Goal: Communication & Community: Answer question/provide support

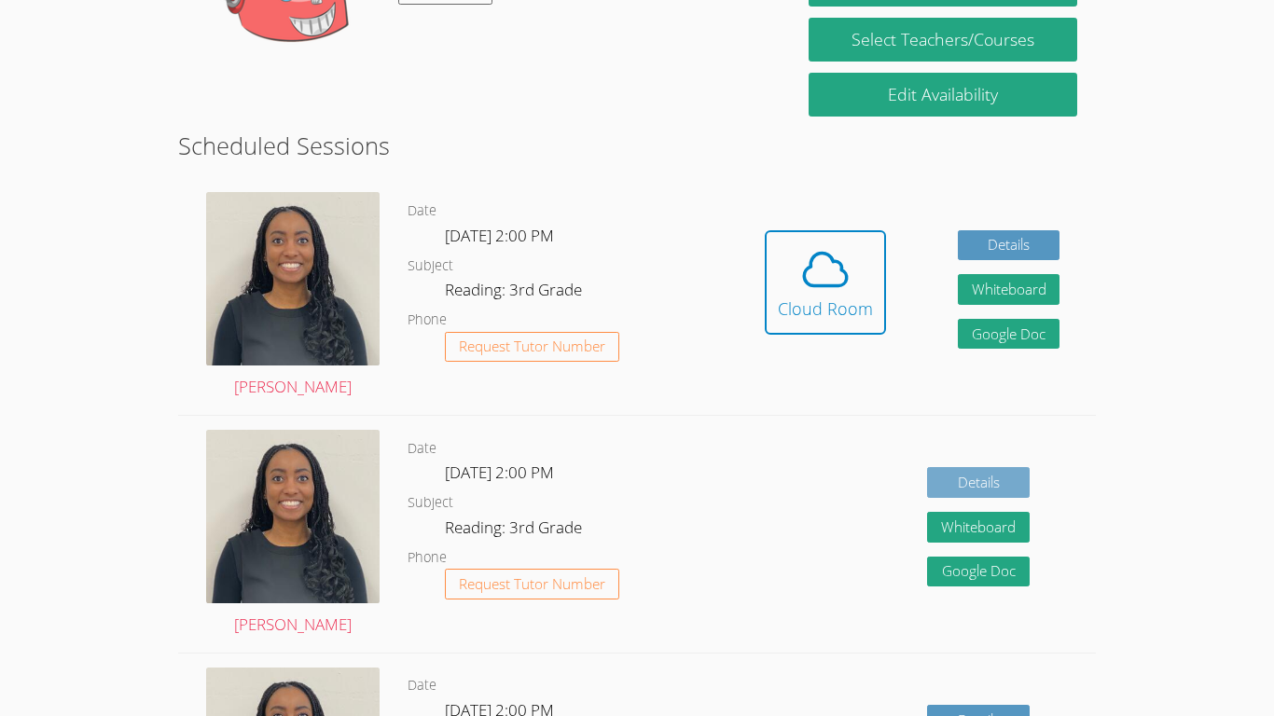
scroll to position [502, 0]
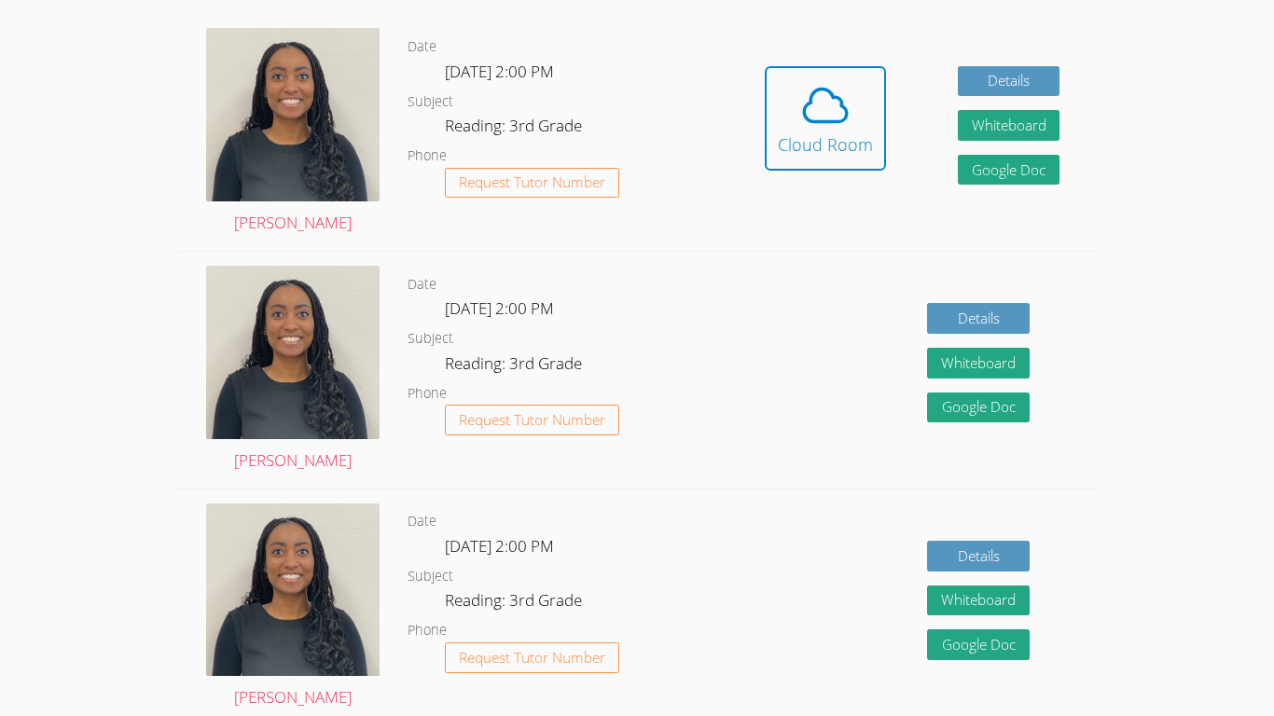
click at [578, 490] on div "Date [DATE] 2:00 PM Subject Reading: 3rd Grade Phone Request Tutor Number" at bounding box center [568, 608] width 321 height 237
click at [844, 165] on button "Cloud Room" at bounding box center [825, 118] width 121 height 104
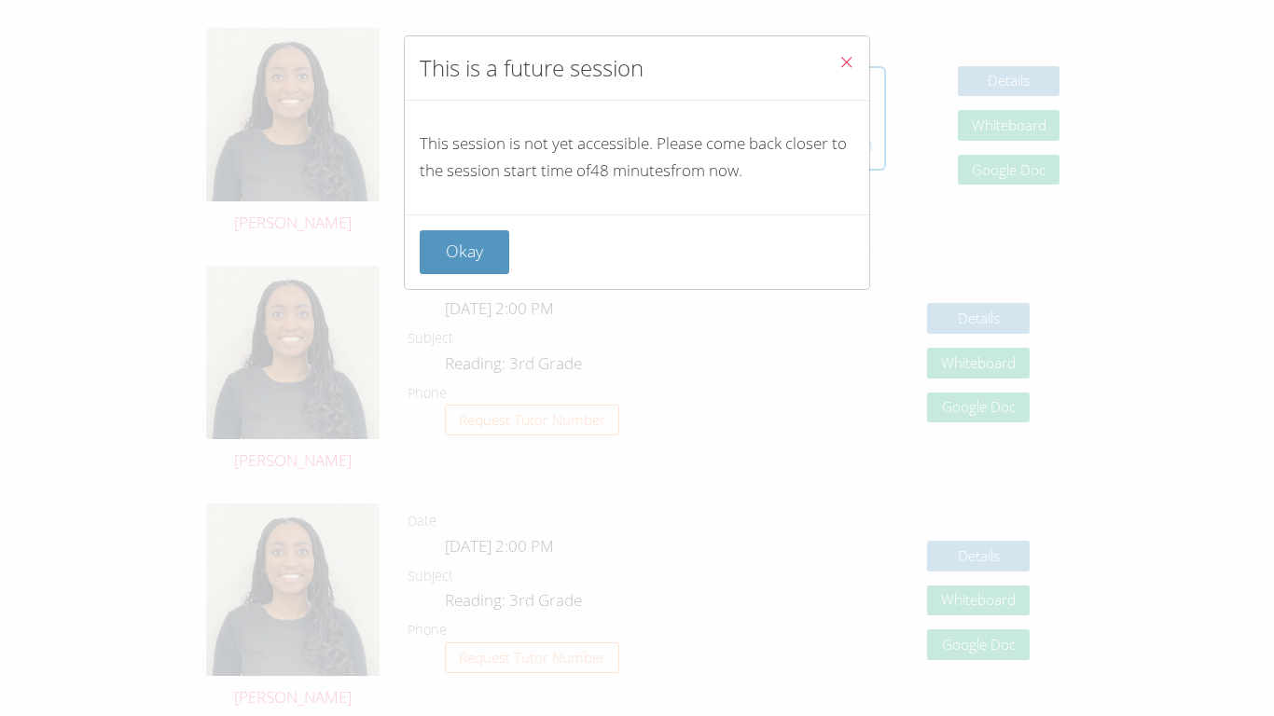
click at [841, 64] on icon "Close" at bounding box center [846, 62] width 16 height 16
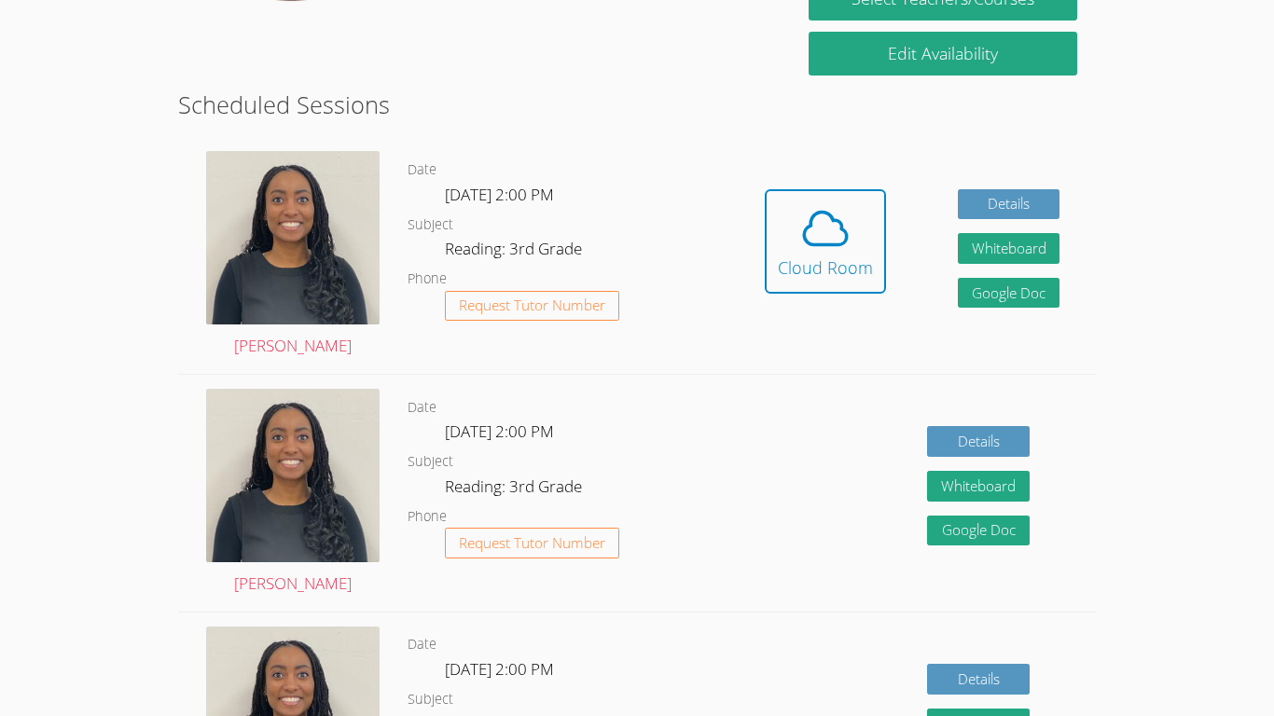
scroll to position [393, 0]
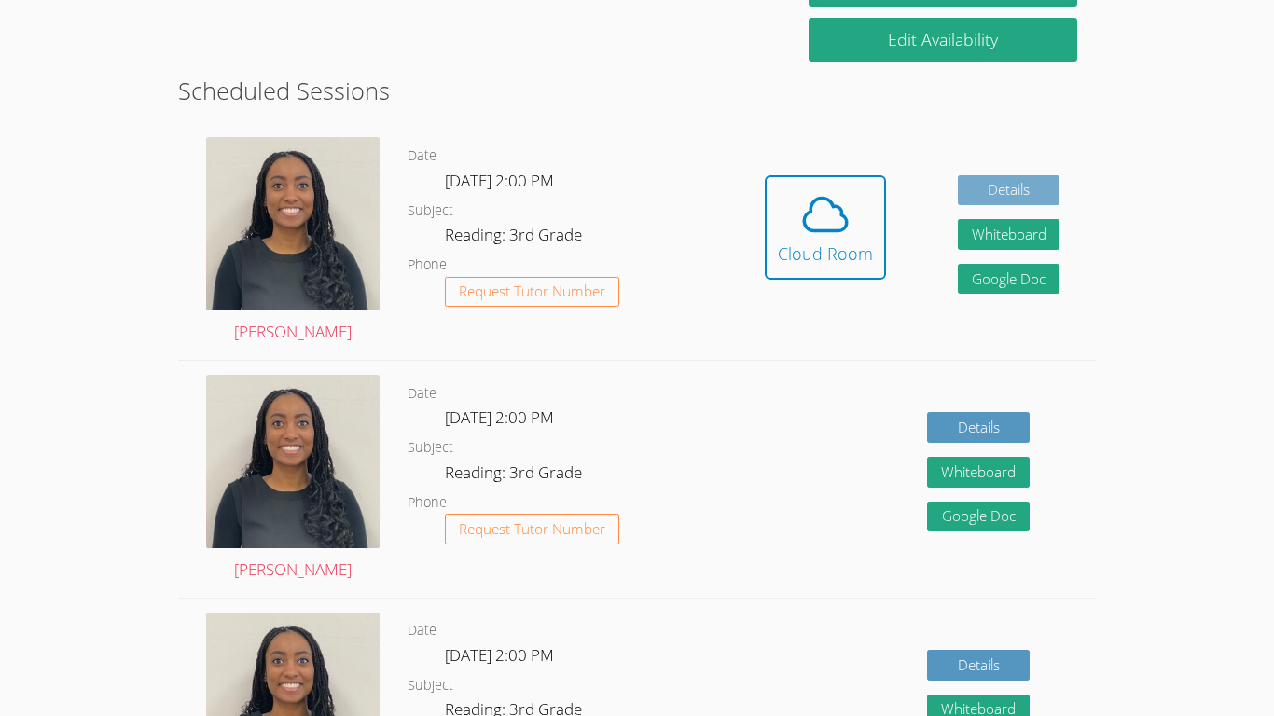
click at [1004, 193] on link "Details" at bounding box center [1009, 190] width 103 height 31
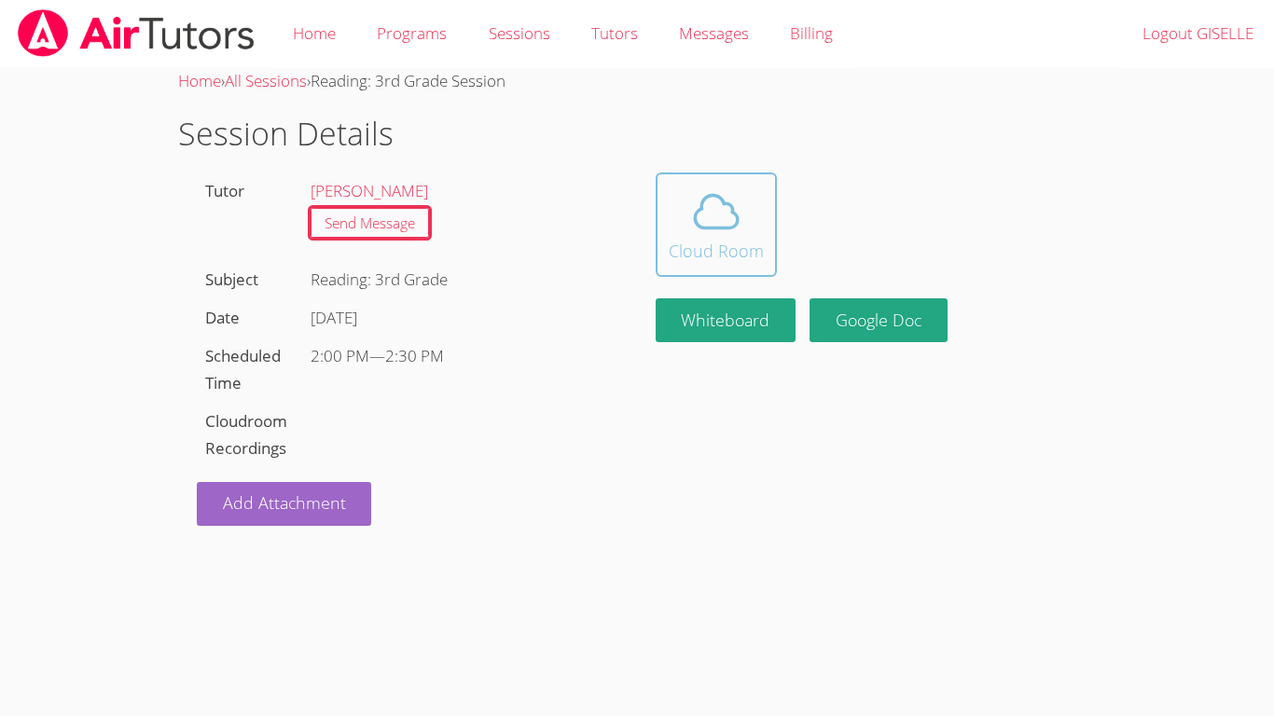
click at [695, 234] on icon at bounding box center [716, 212] width 52 height 52
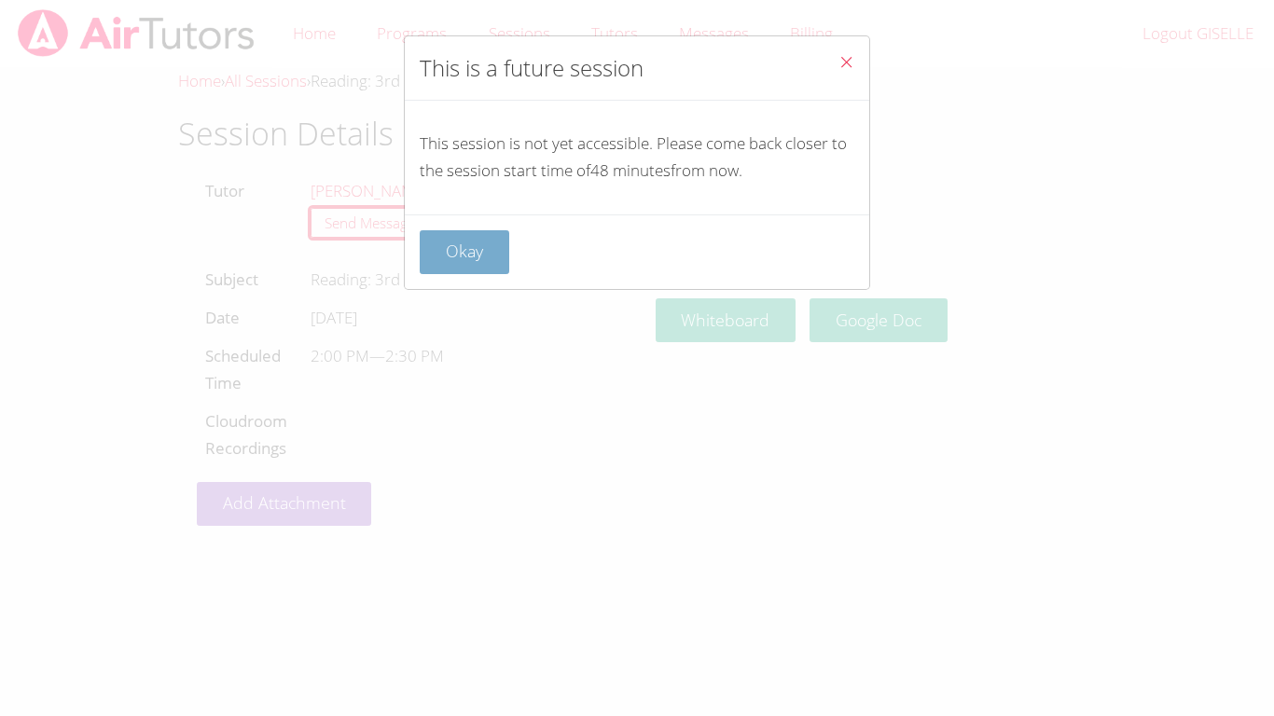
click at [474, 250] on button "Okay" at bounding box center [465, 252] width 90 height 44
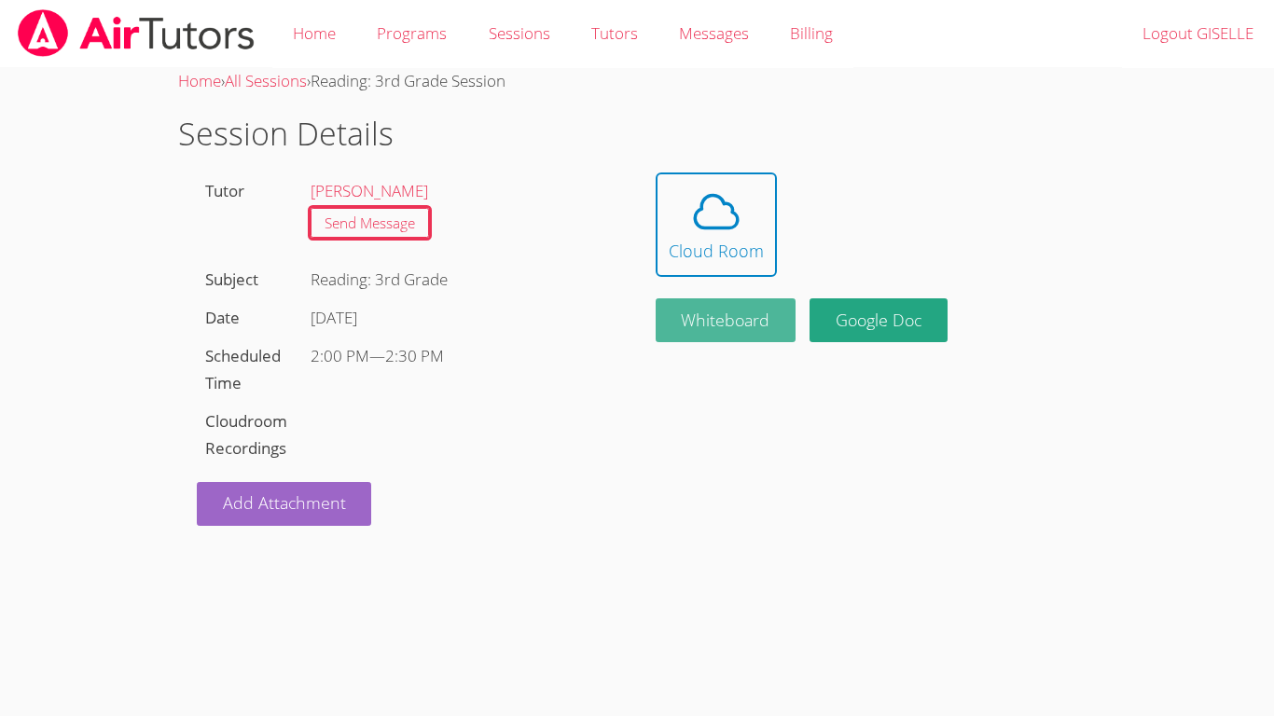
click at [670, 311] on button "Whiteboard" at bounding box center [726, 320] width 141 height 44
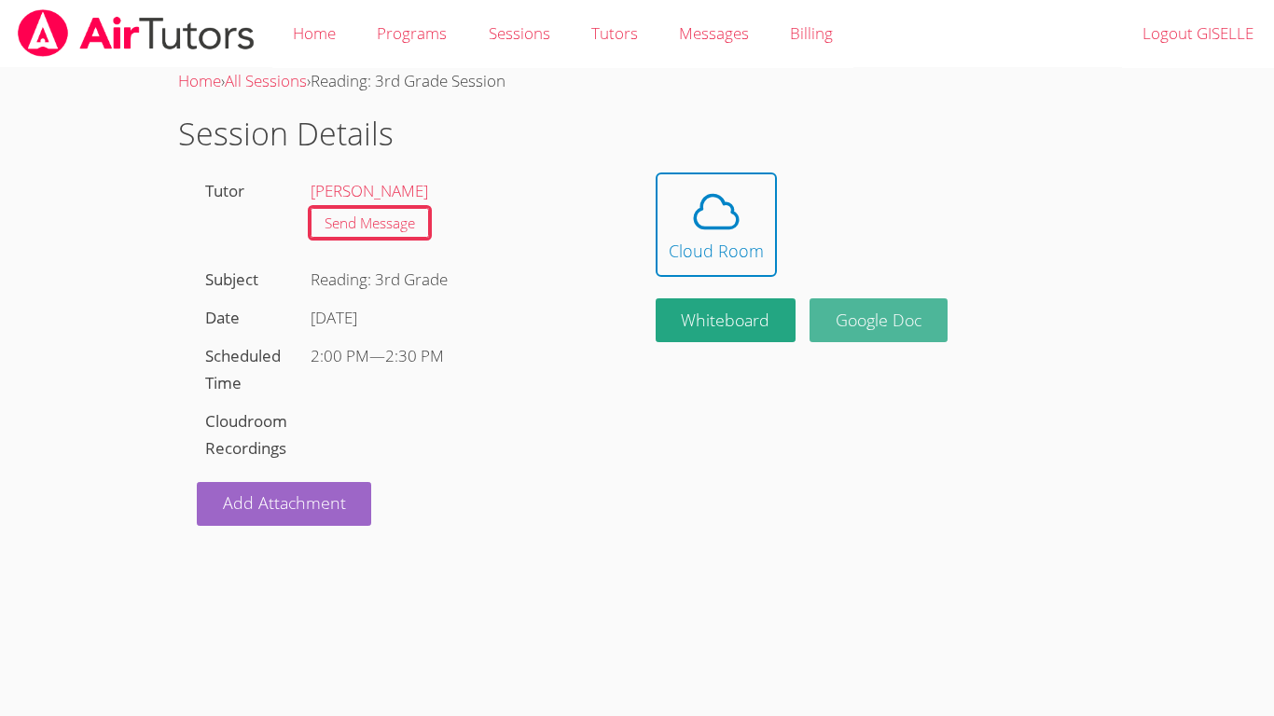
click at [877, 336] on link "Google Doc" at bounding box center [878, 320] width 138 height 44
click at [919, 312] on link "Google Doc" at bounding box center [878, 320] width 138 height 44
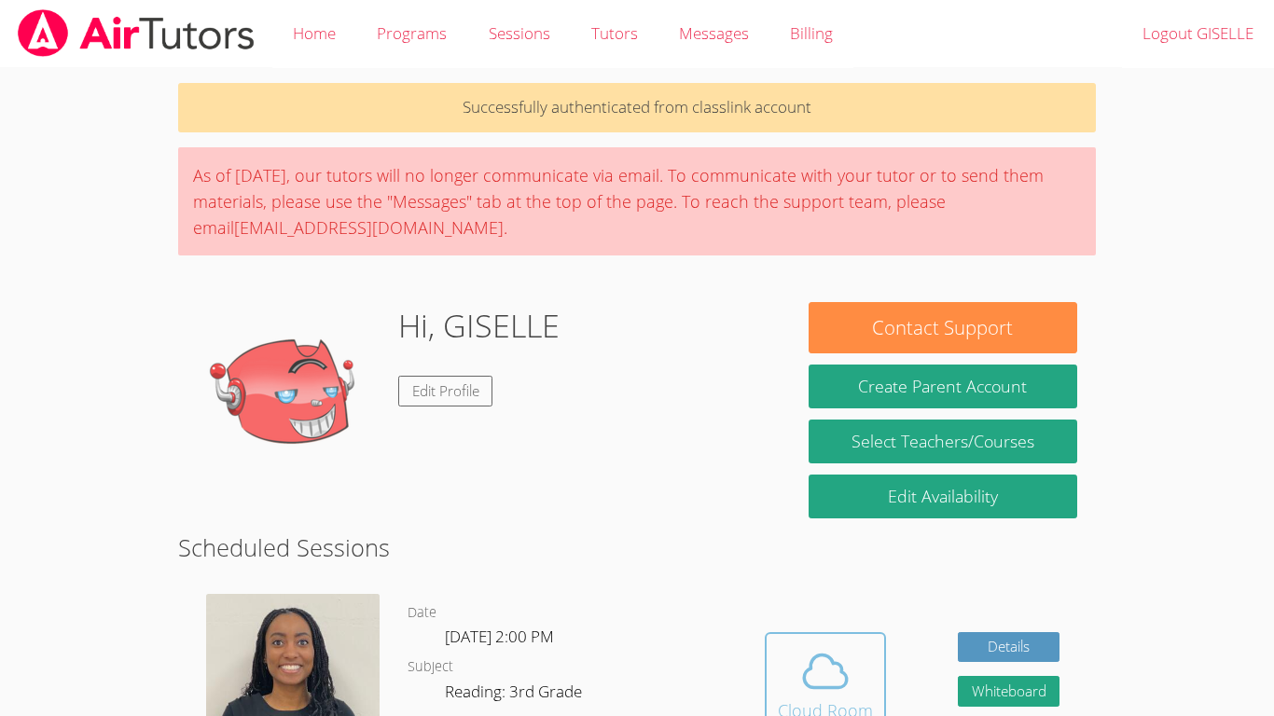
click at [825, 686] on icon at bounding box center [825, 671] width 43 height 33
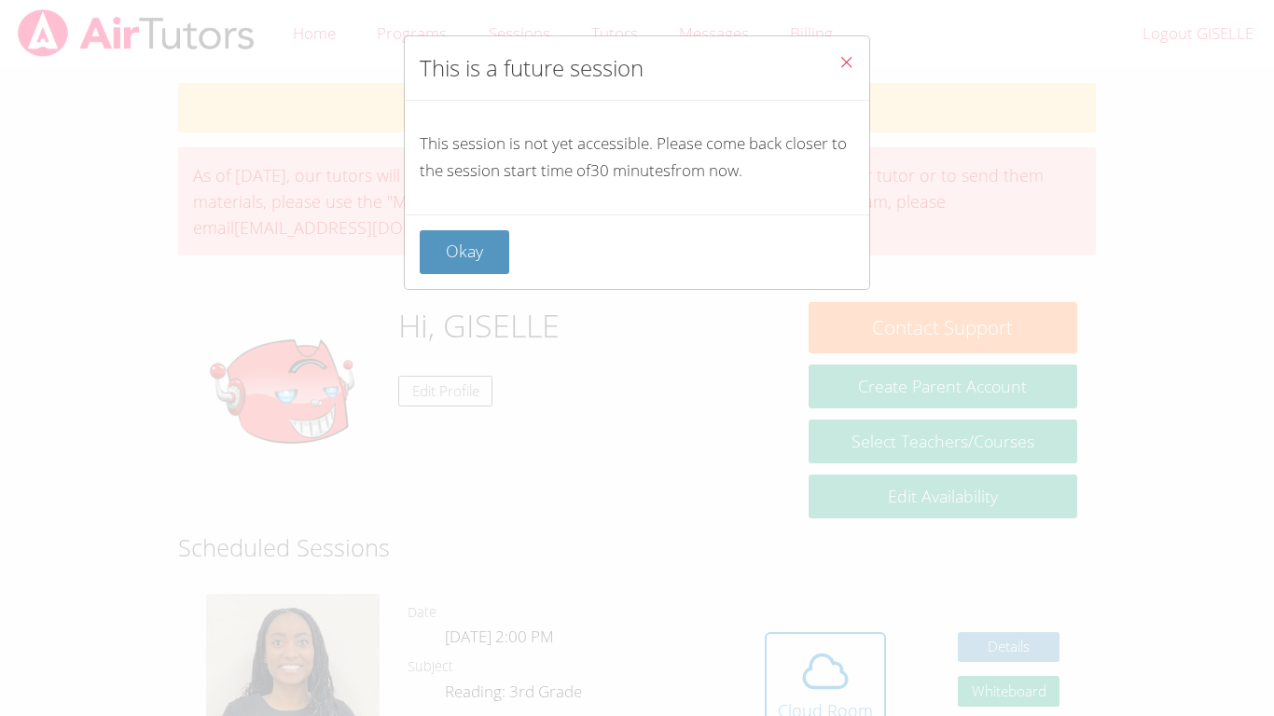
click at [844, 66] on icon "Close" at bounding box center [846, 62] width 16 height 16
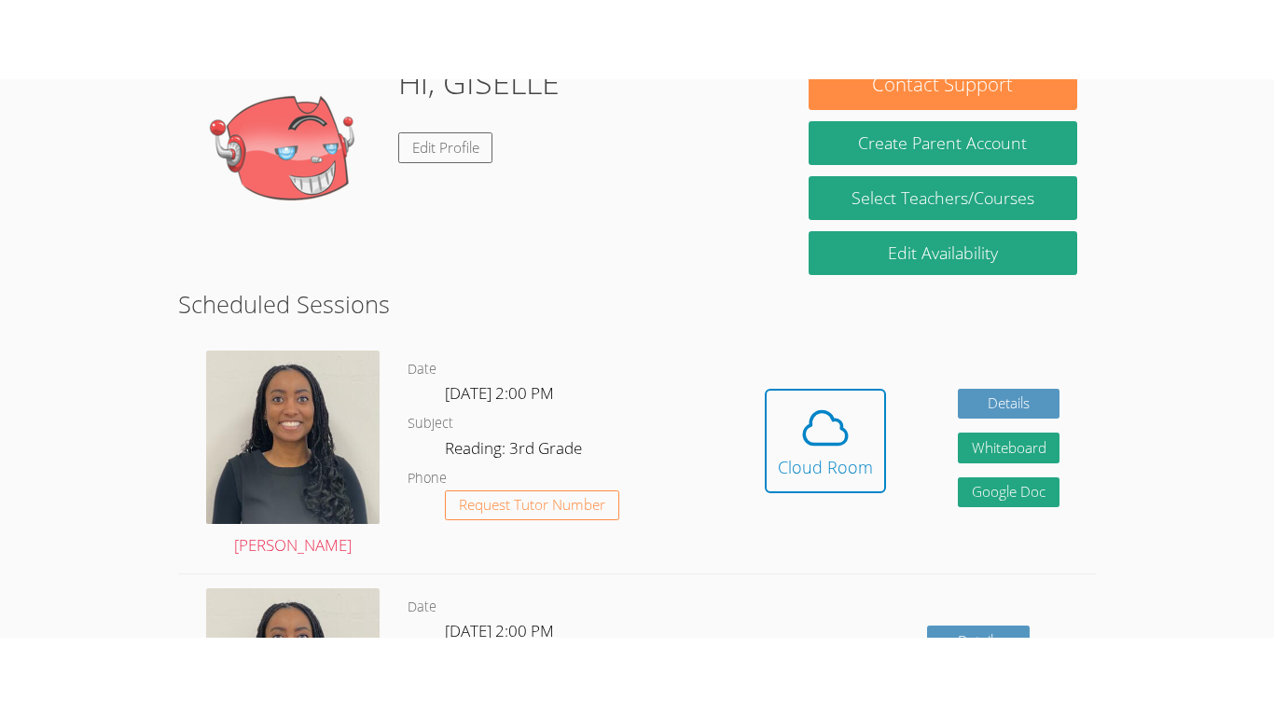
scroll to position [338, 0]
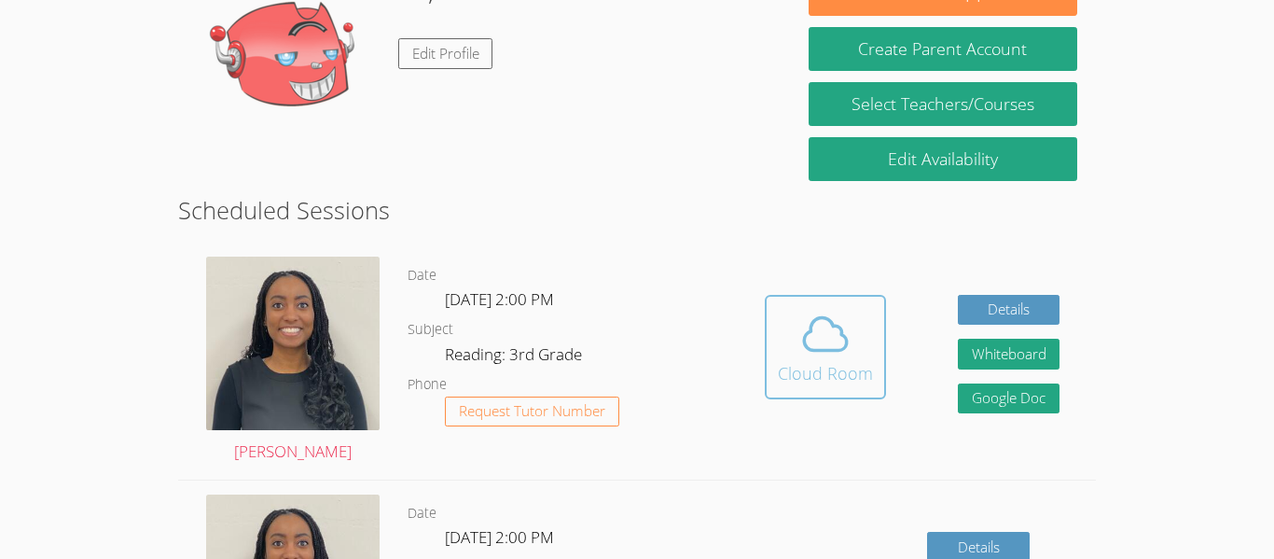
click at [791, 352] on span at bounding box center [825, 334] width 95 height 52
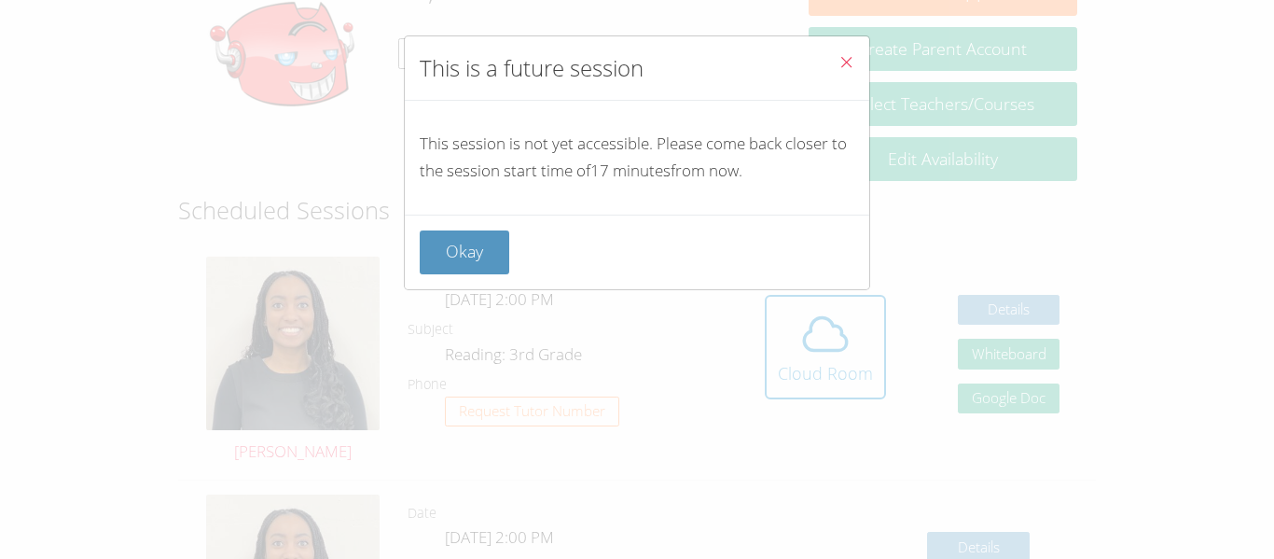
click at [836, 57] on button "Close" at bounding box center [846, 64] width 46 height 57
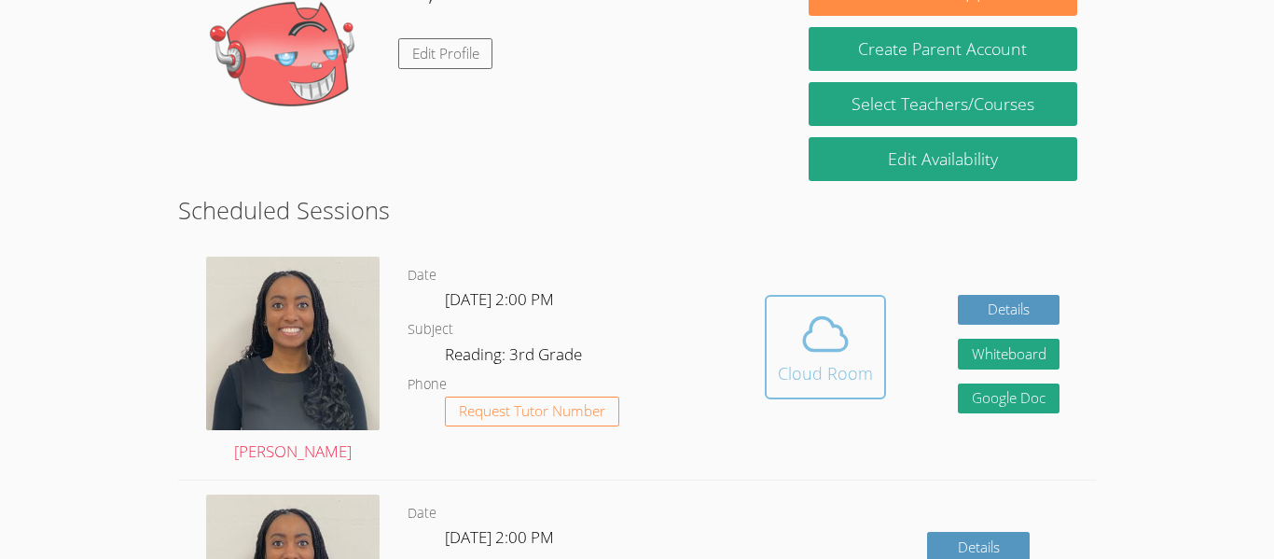
click at [810, 308] on icon at bounding box center [825, 334] width 52 height 52
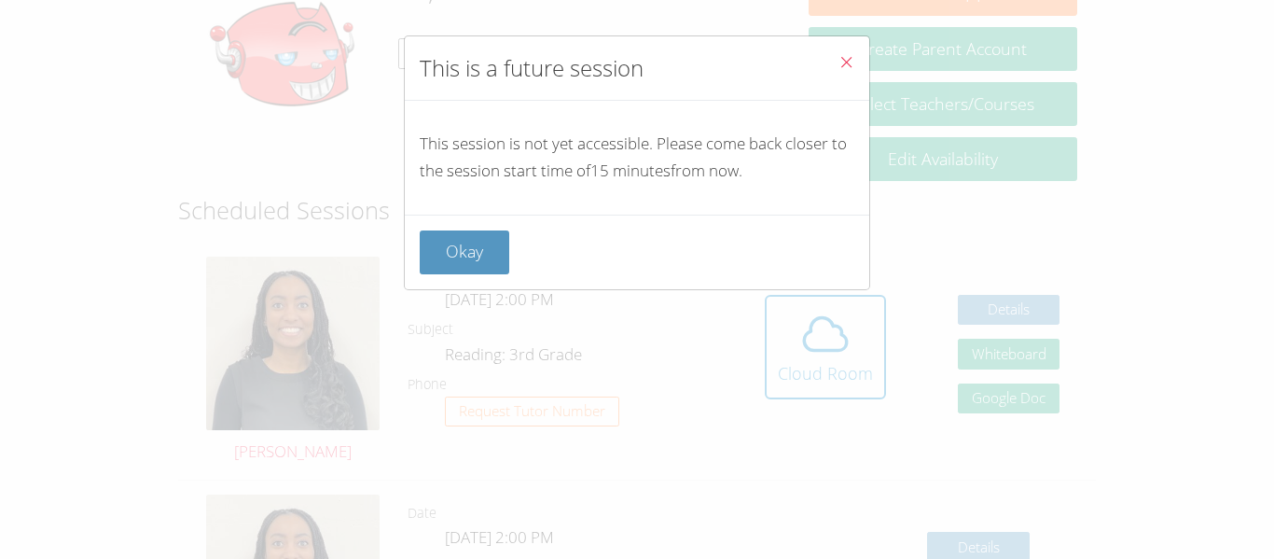
click at [840, 56] on icon "Close" at bounding box center [846, 62] width 16 height 16
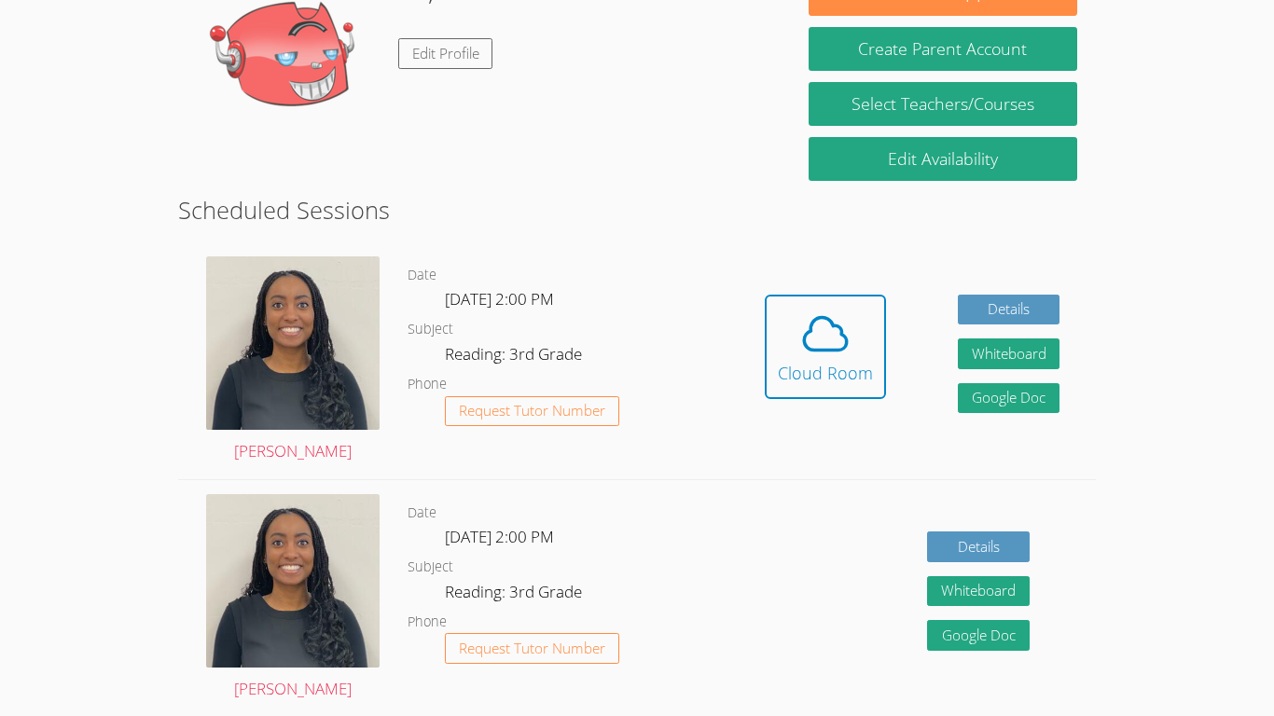
click at [751, 336] on div "Hidden Cloud Room Details Whiteboard Hidden Google Doc" at bounding box center [911, 360] width 366 height 237
click at [782, 342] on span at bounding box center [825, 334] width 95 height 52
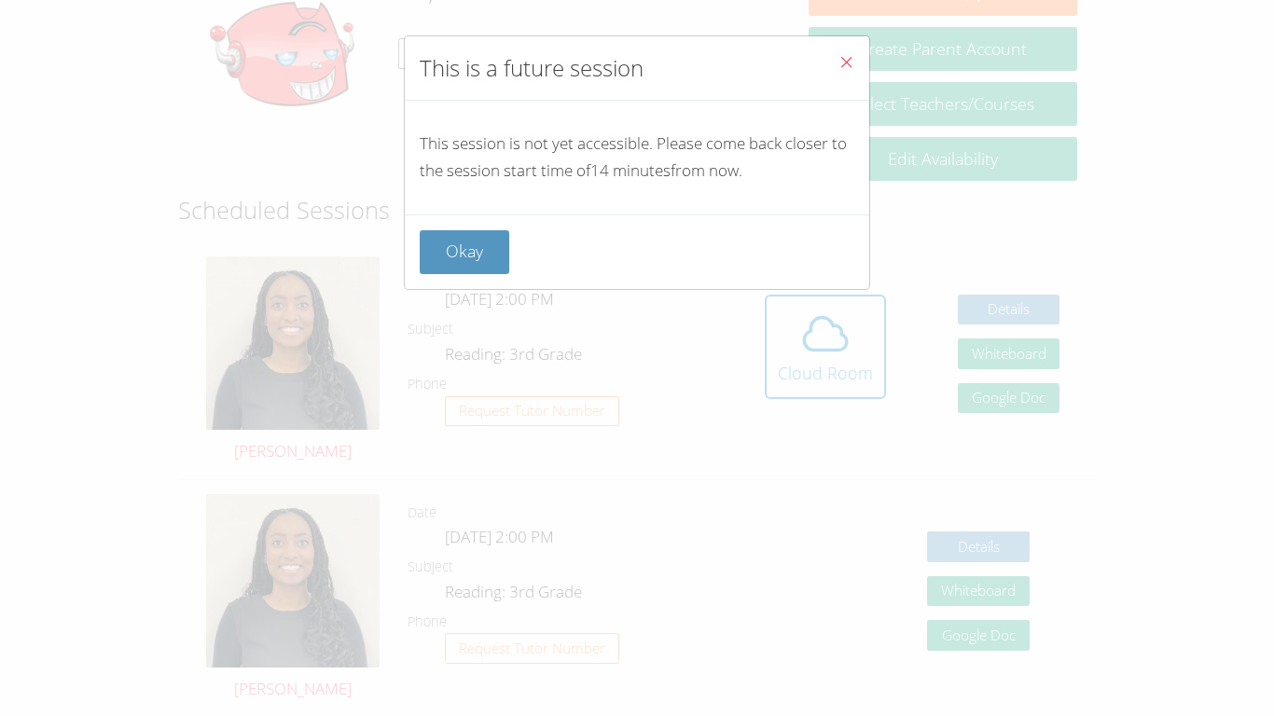
click at [471, 203] on div "This session is not yet accessible. Please come back closer to the session star…" at bounding box center [637, 158] width 464 height 114
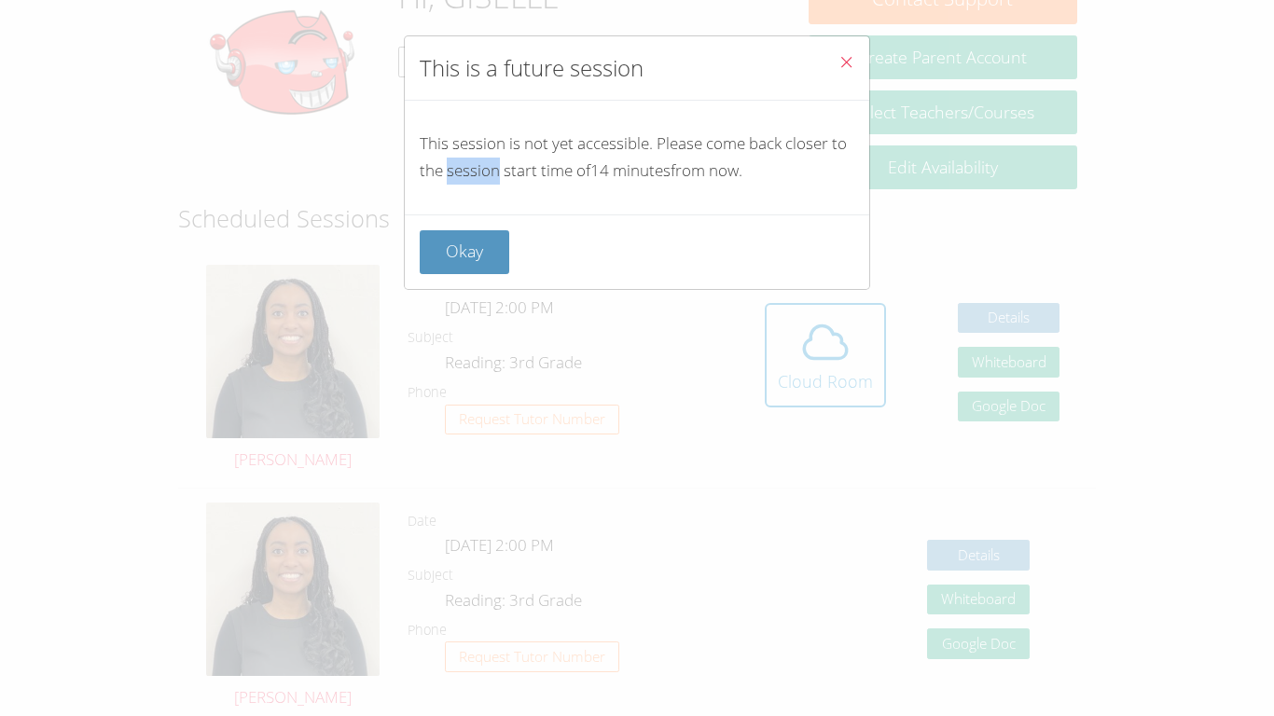
scroll to position [327, 0]
click at [471, 203] on div "This session is not yet accessible. Please come back closer to the session star…" at bounding box center [637, 158] width 464 height 114
click at [852, 60] on icon "Close" at bounding box center [846, 62] width 16 height 16
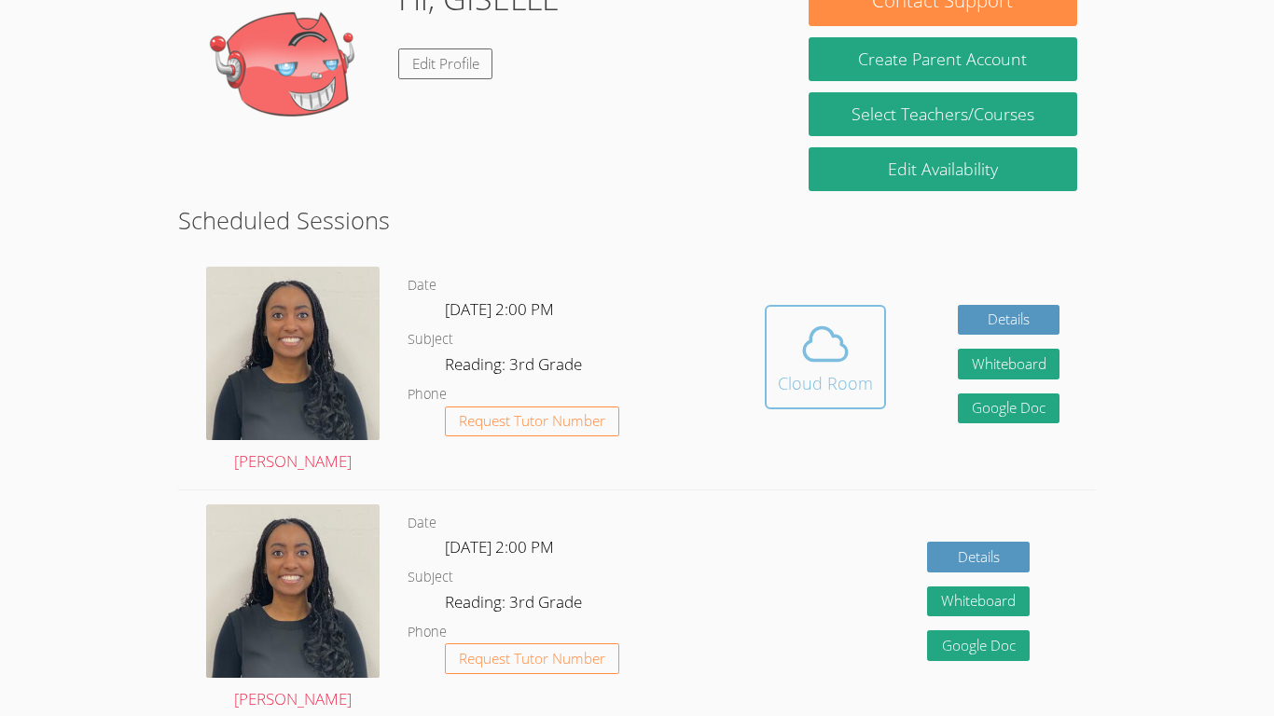
click at [818, 336] on icon at bounding box center [825, 344] width 52 height 52
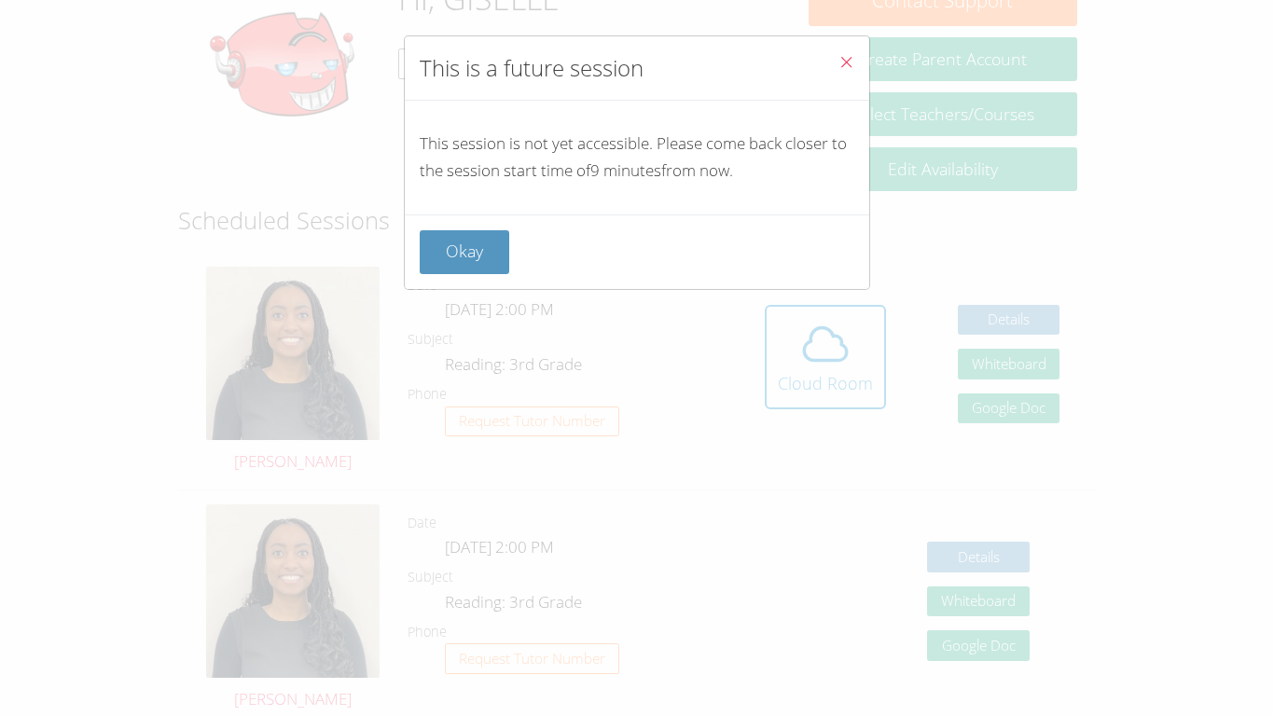
click at [841, 68] on icon "Close" at bounding box center [846, 62] width 16 height 16
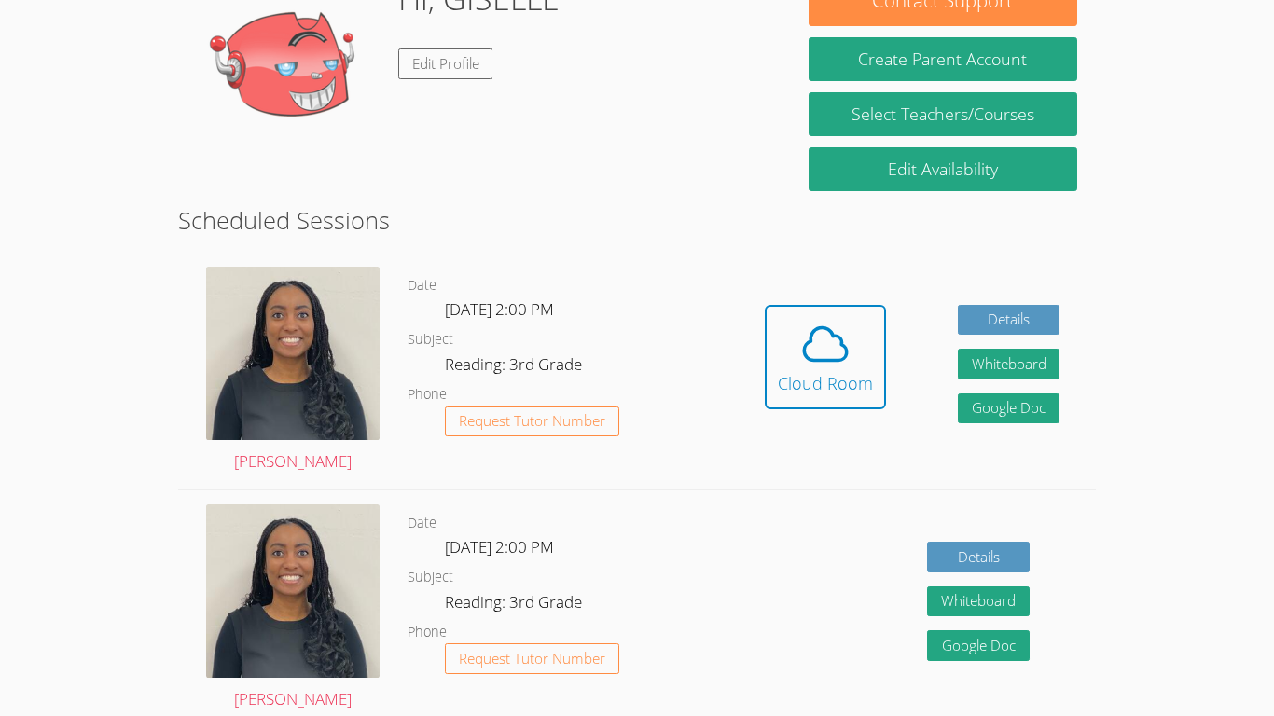
click at [754, 352] on div "Hidden Cloud Room Details Whiteboard Hidden Google Doc" at bounding box center [911, 371] width 366 height 237
click at [793, 352] on span at bounding box center [825, 344] width 95 height 52
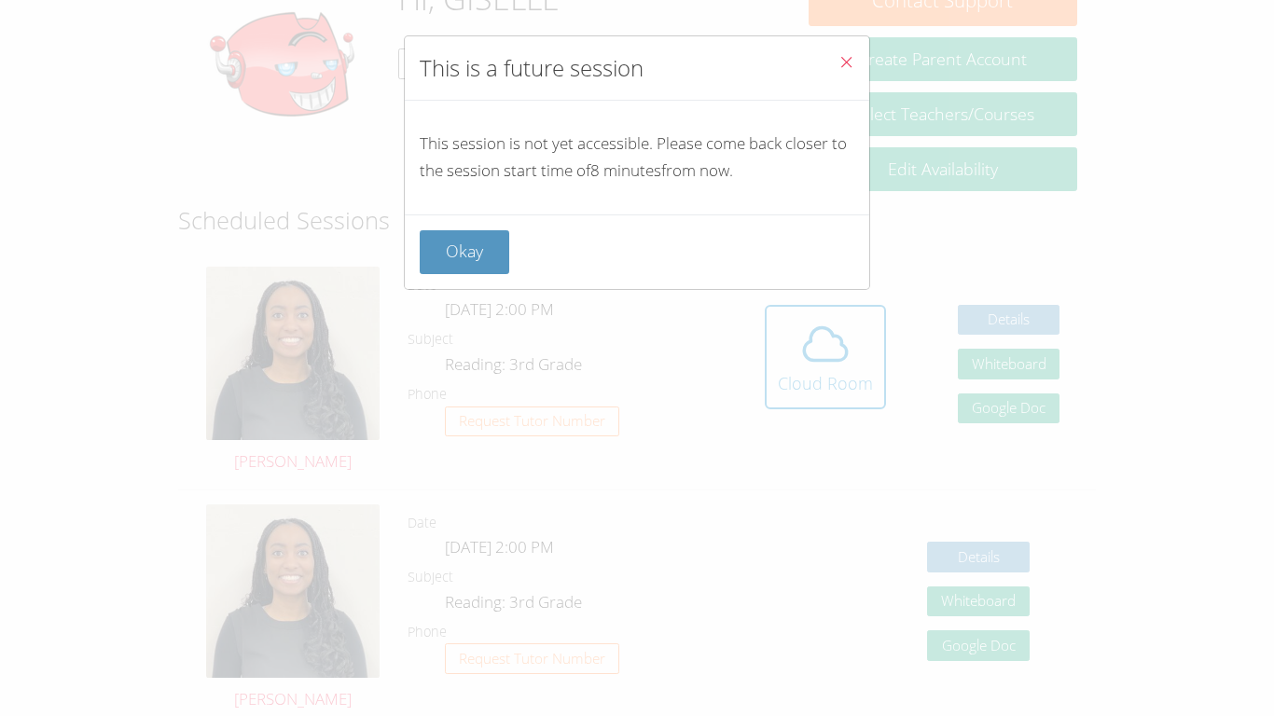
click at [846, 54] on icon "Close" at bounding box center [846, 62] width 16 height 16
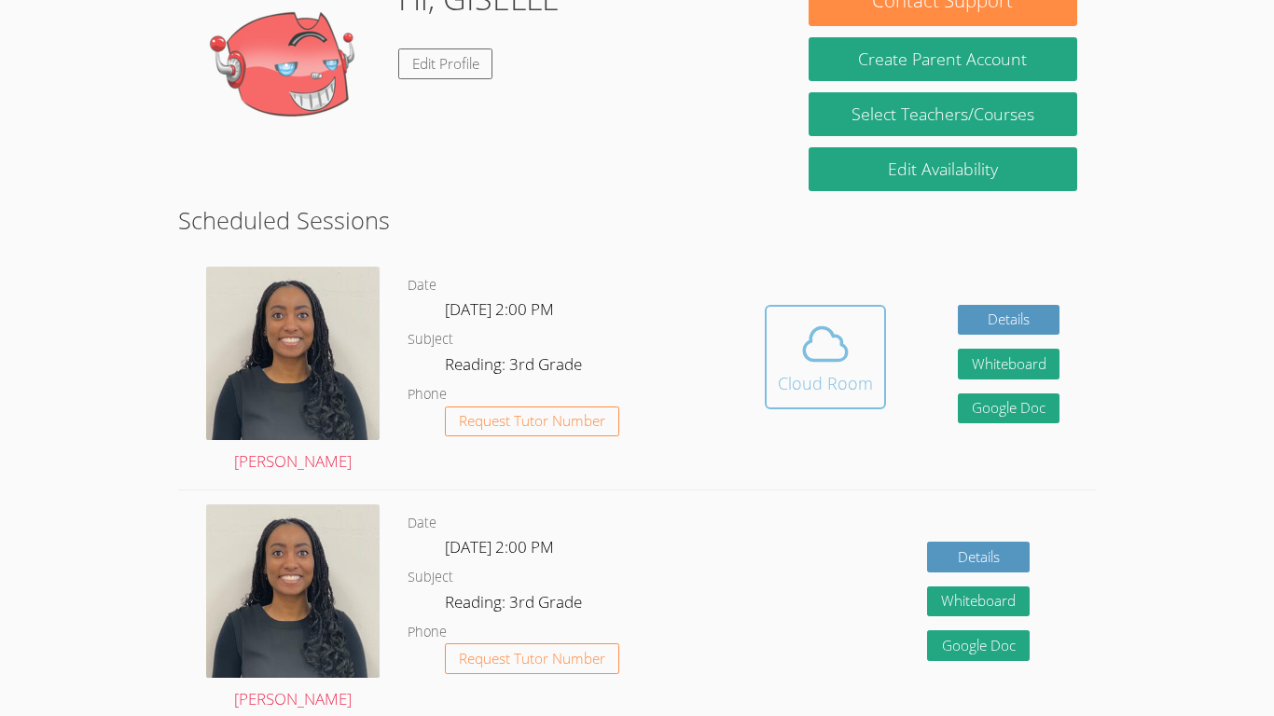
click at [827, 318] on icon at bounding box center [825, 344] width 52 height 52
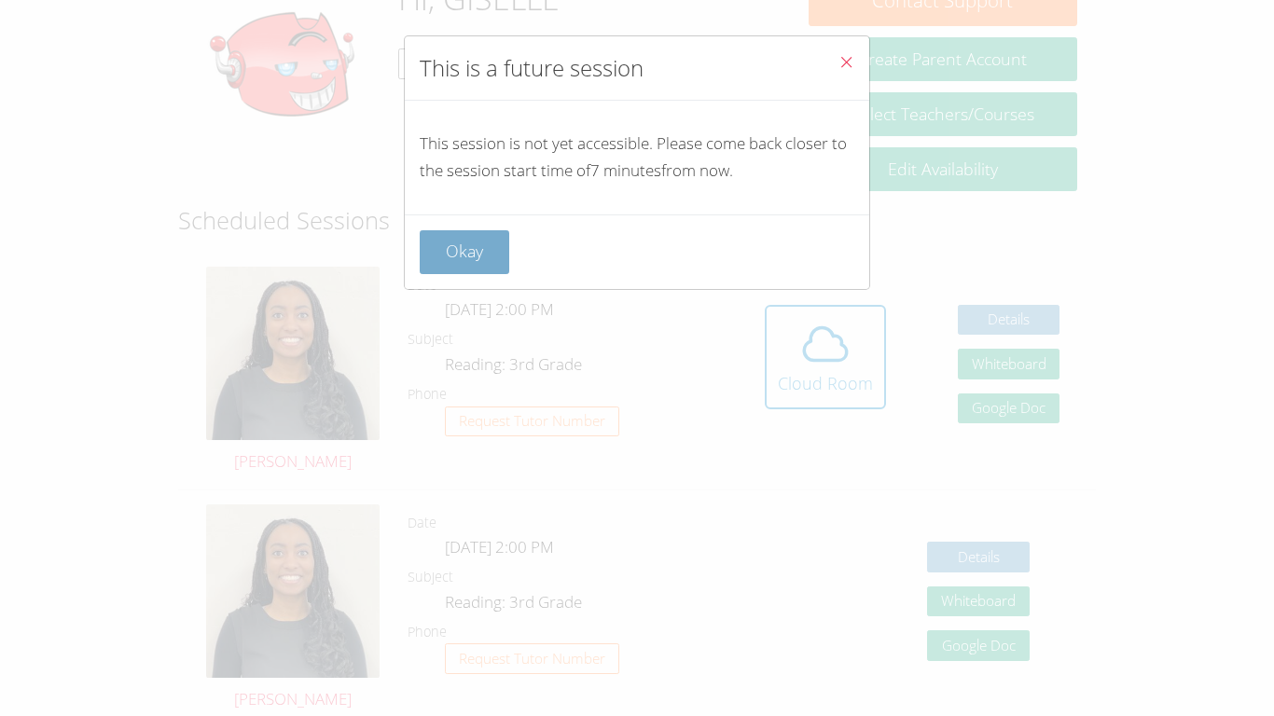
click at [488, 258] on button "Okay" at bounding box center [465, 252] width 90 height 44
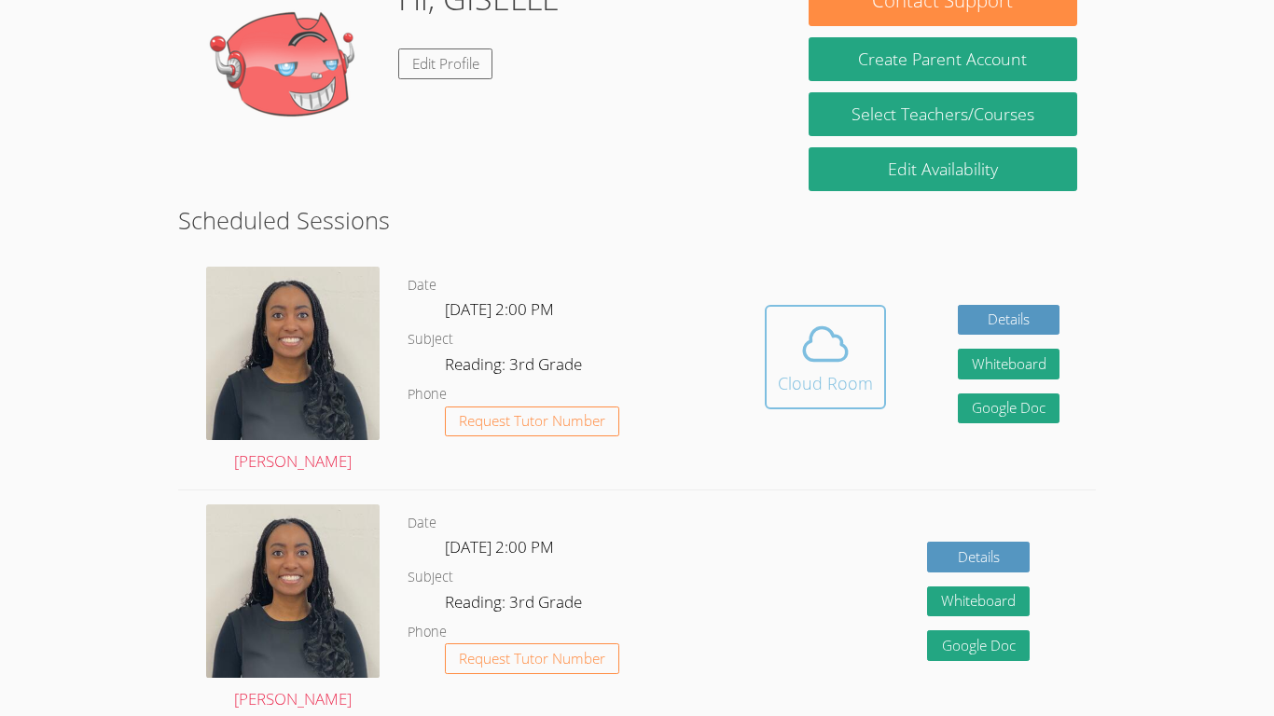
click at [783, 330] on span at bounding box center [825, 344] width 95 height 52
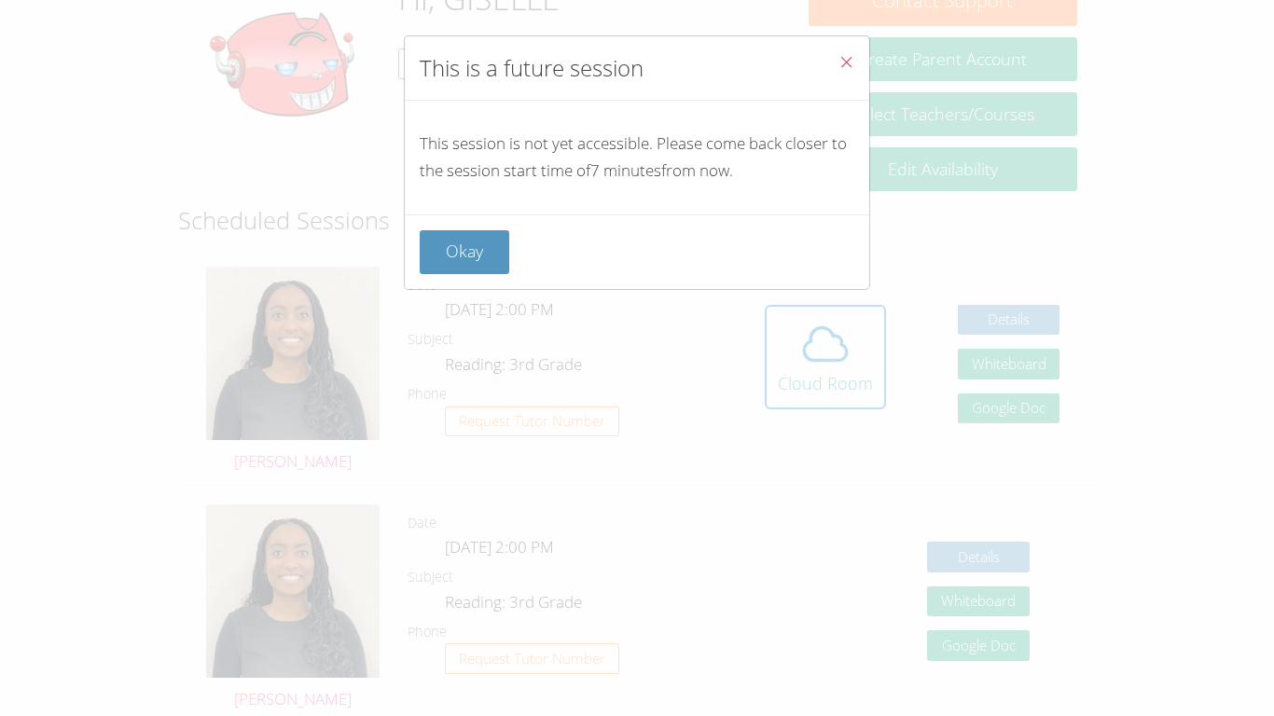
click at [843, 63] on icon "Close" at bounding box center [846, 62] width 16 height 16
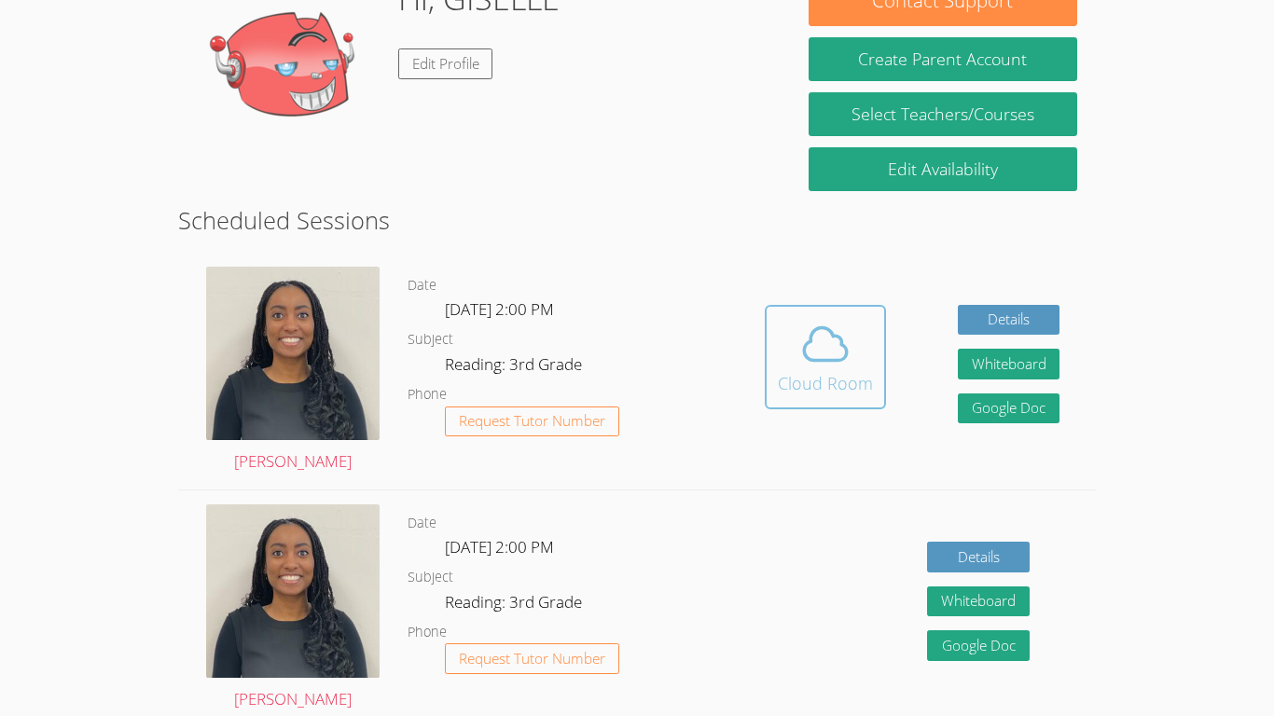
click at [824, 363] on icon at bounding box center [825, 344] width 52 height 52
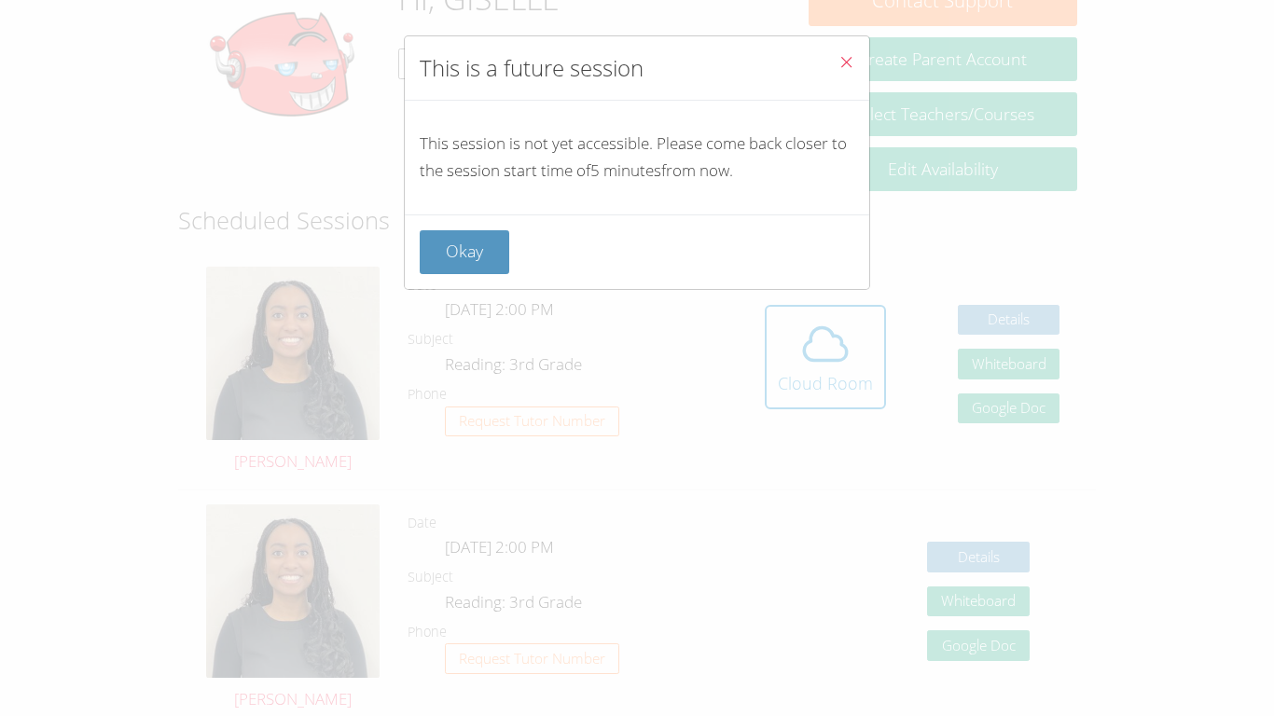
click at [839, 64] on icon "Close" at bounding box center [846, 62] width 16 height 16
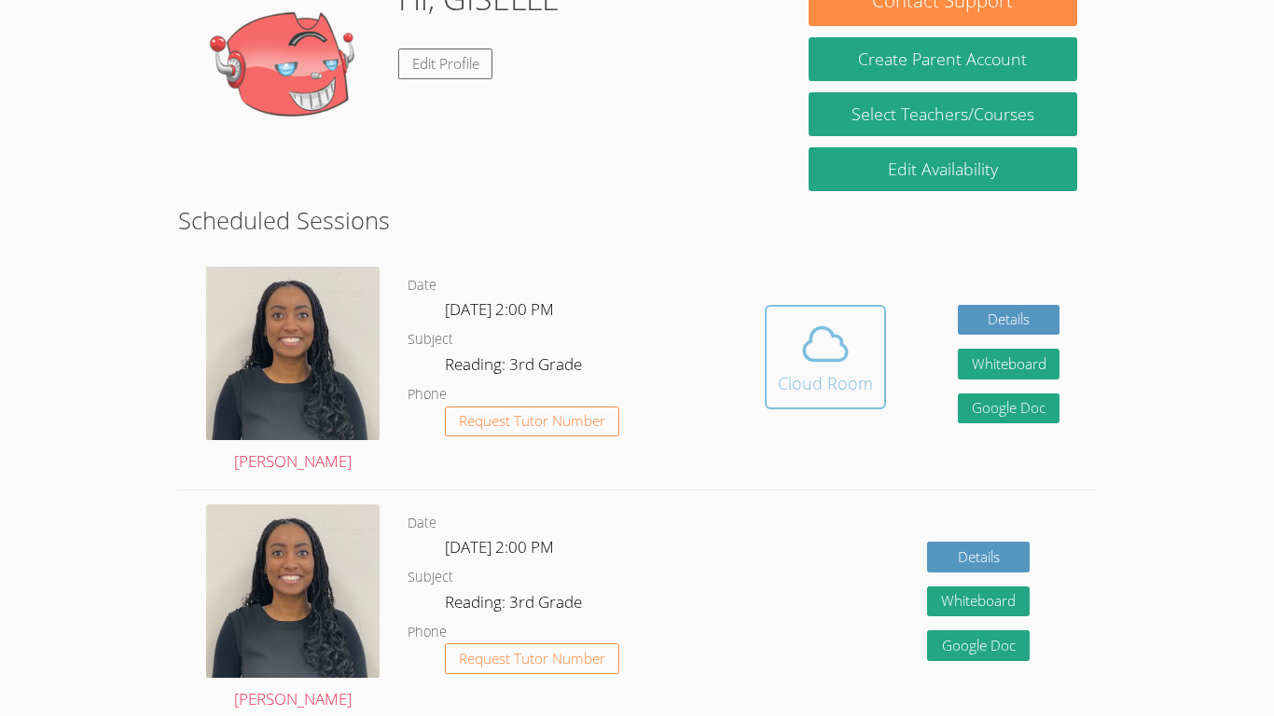
click at [830, 335] on icon at bounding box center [825, 343] width 43 height 33
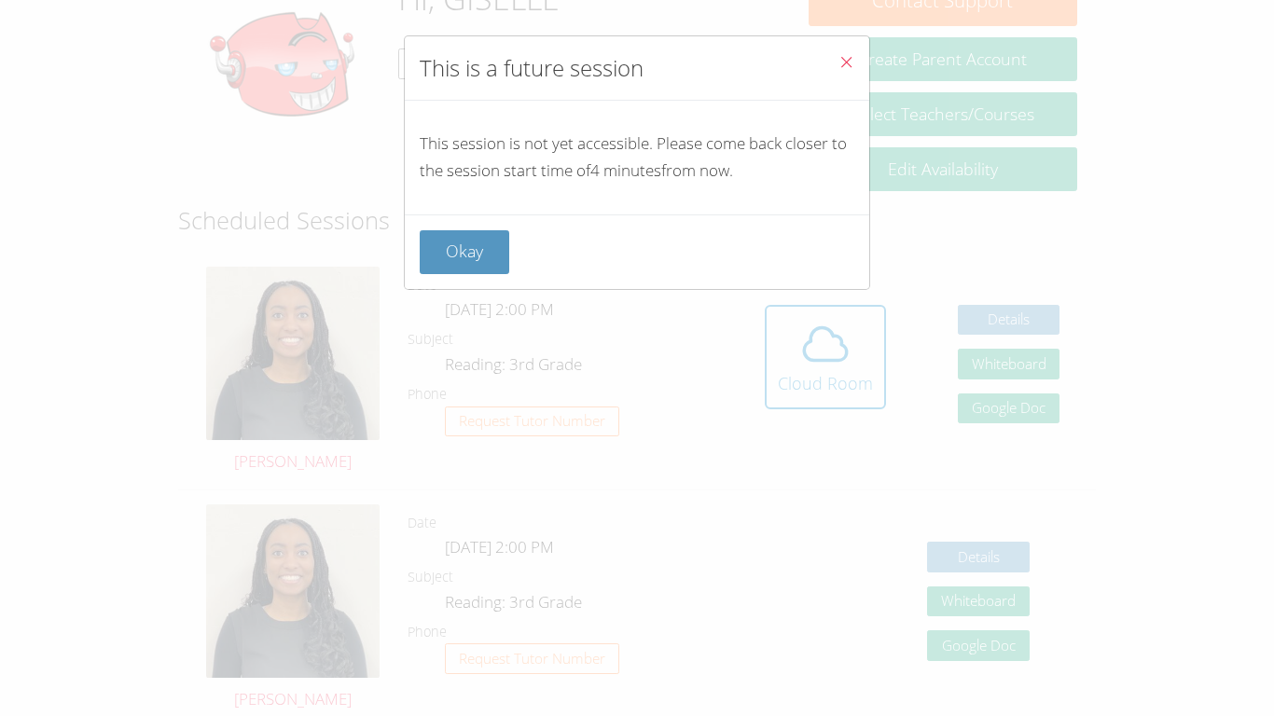
click at [839, 62] on icon "Close" at bounding box center [846, 62] width 16 height 16
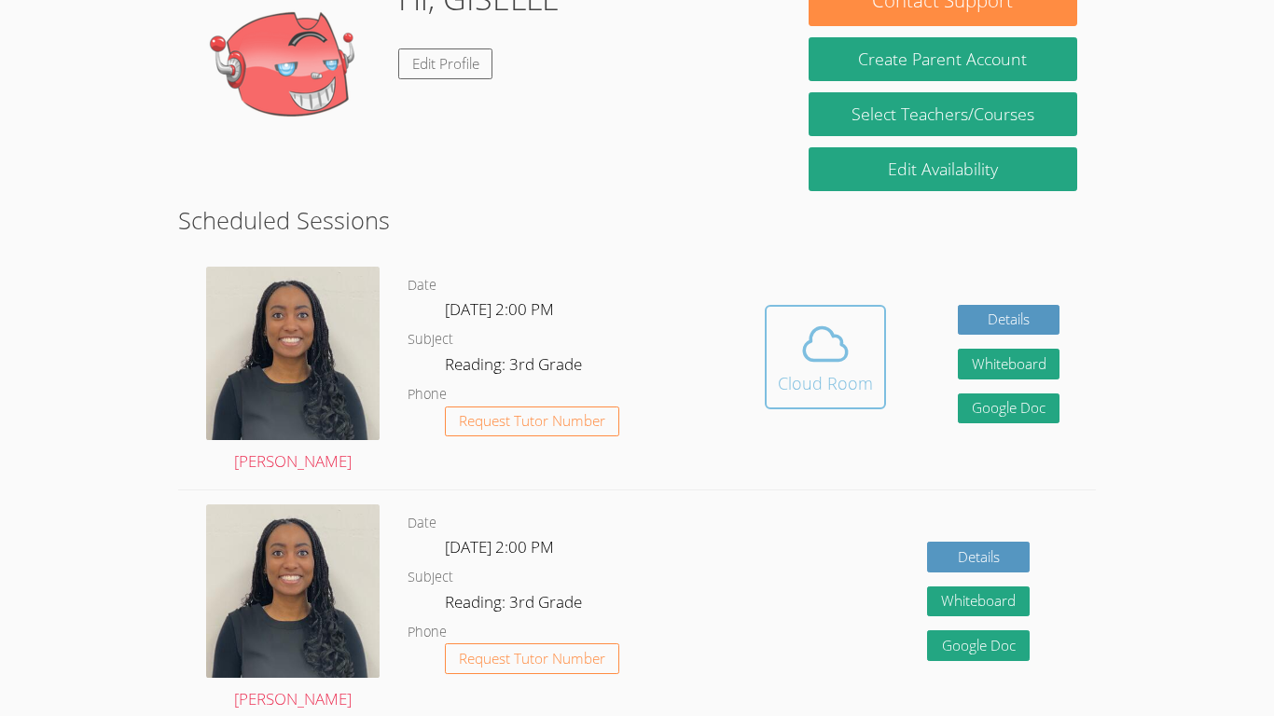
click at [808, 344] on icon at bounding box center [825, 344] width 52 height 52
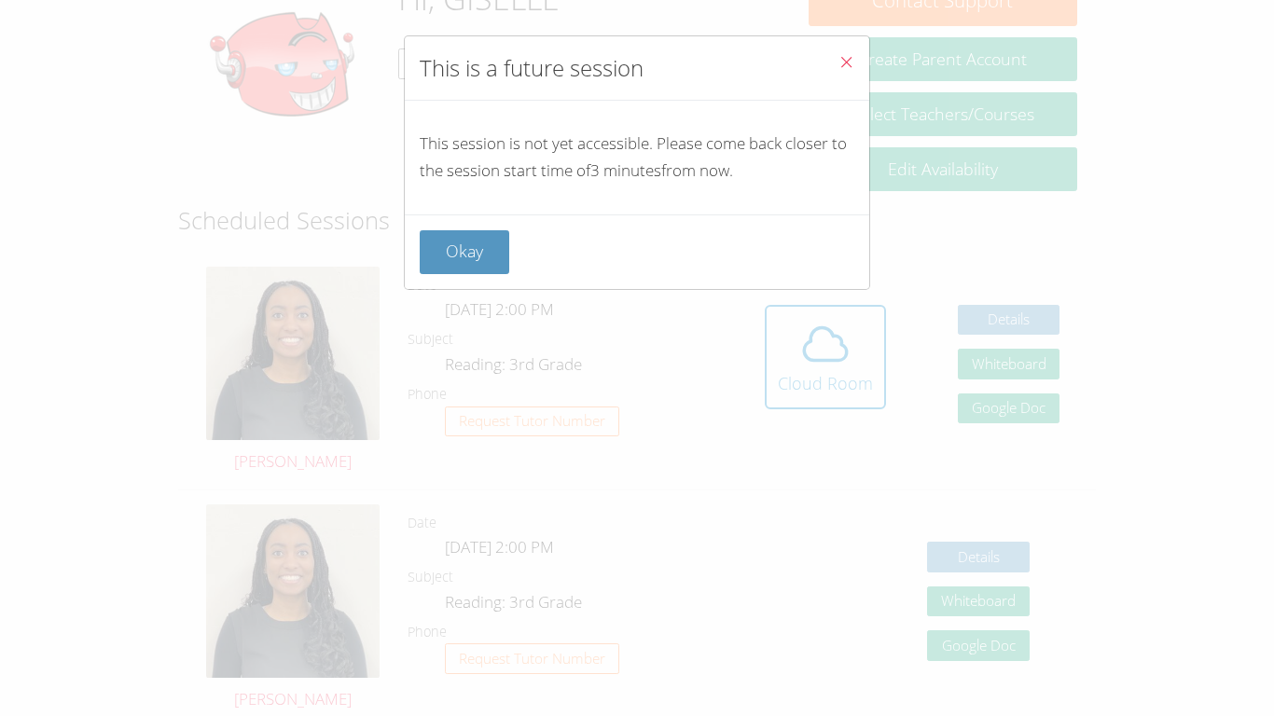
click at [843, 60] on icon "Close" at bounding box center [846, 62] width 16 height 16
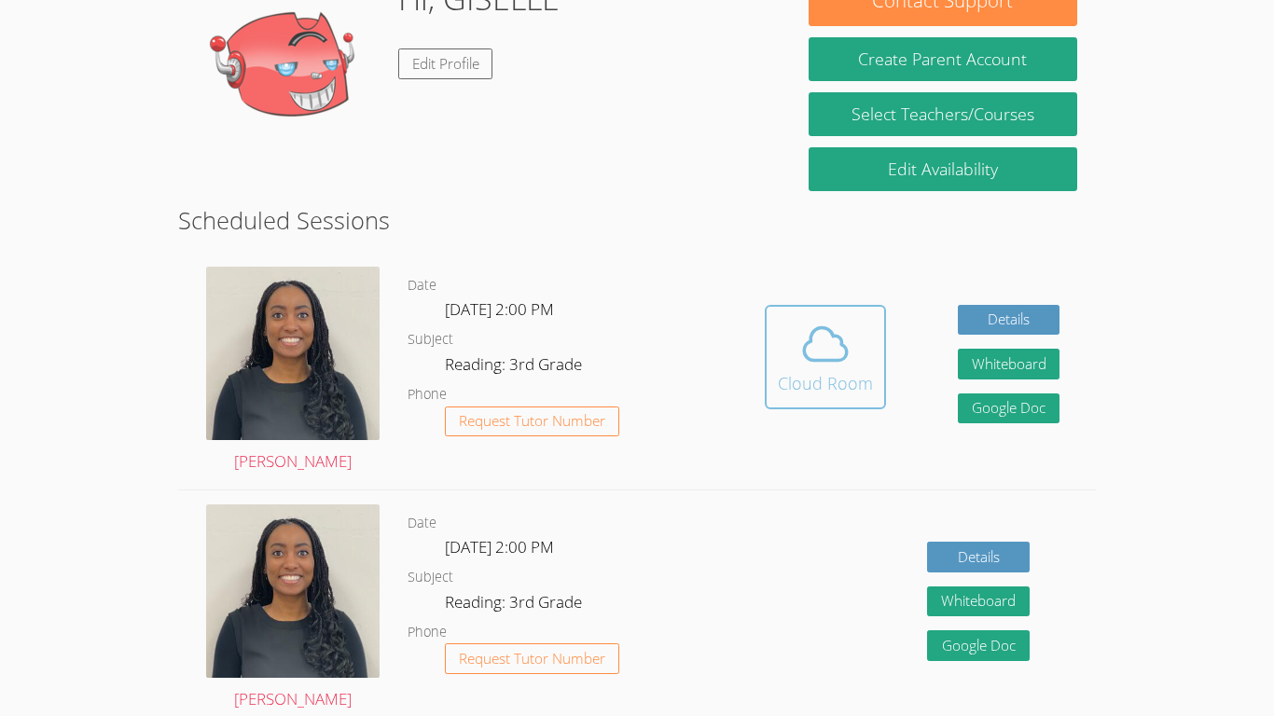
click at [817, 394] on div "Cloud Room" at bounding box center [825, 383] width 95 height 26
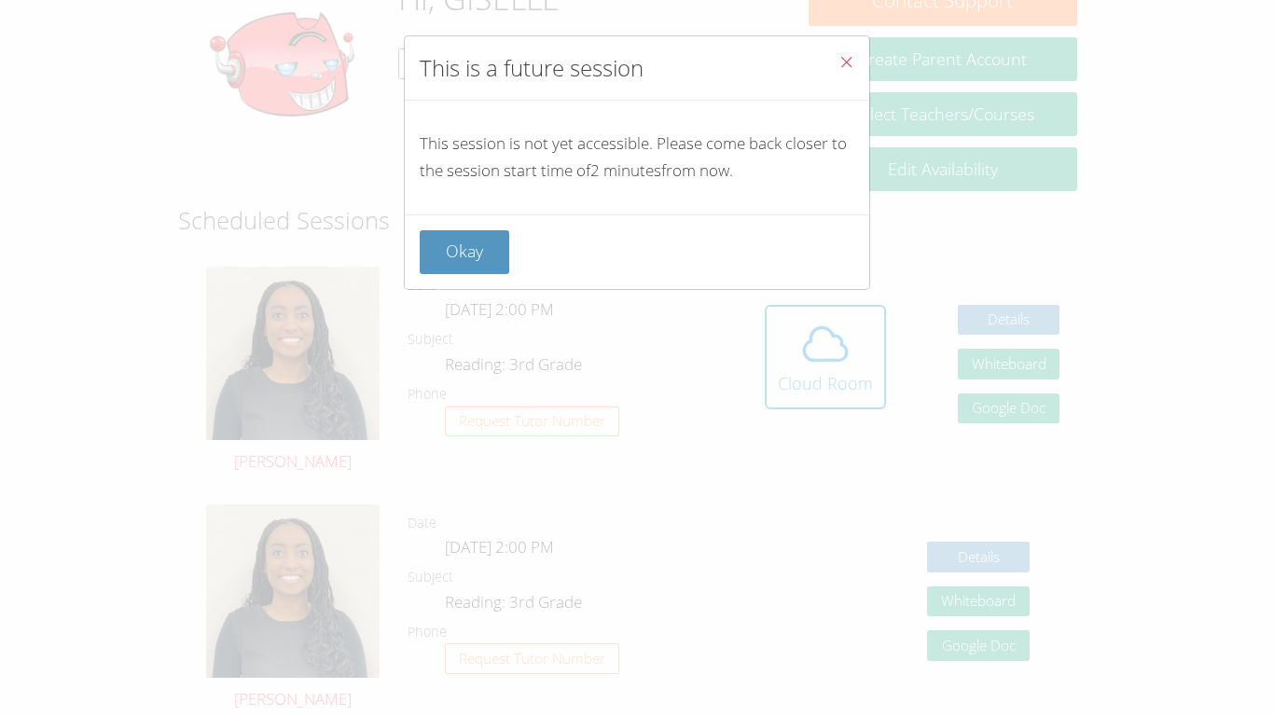
click at [836, 68] on button "Close" at bounding box center [846, 64] width 46 height 57
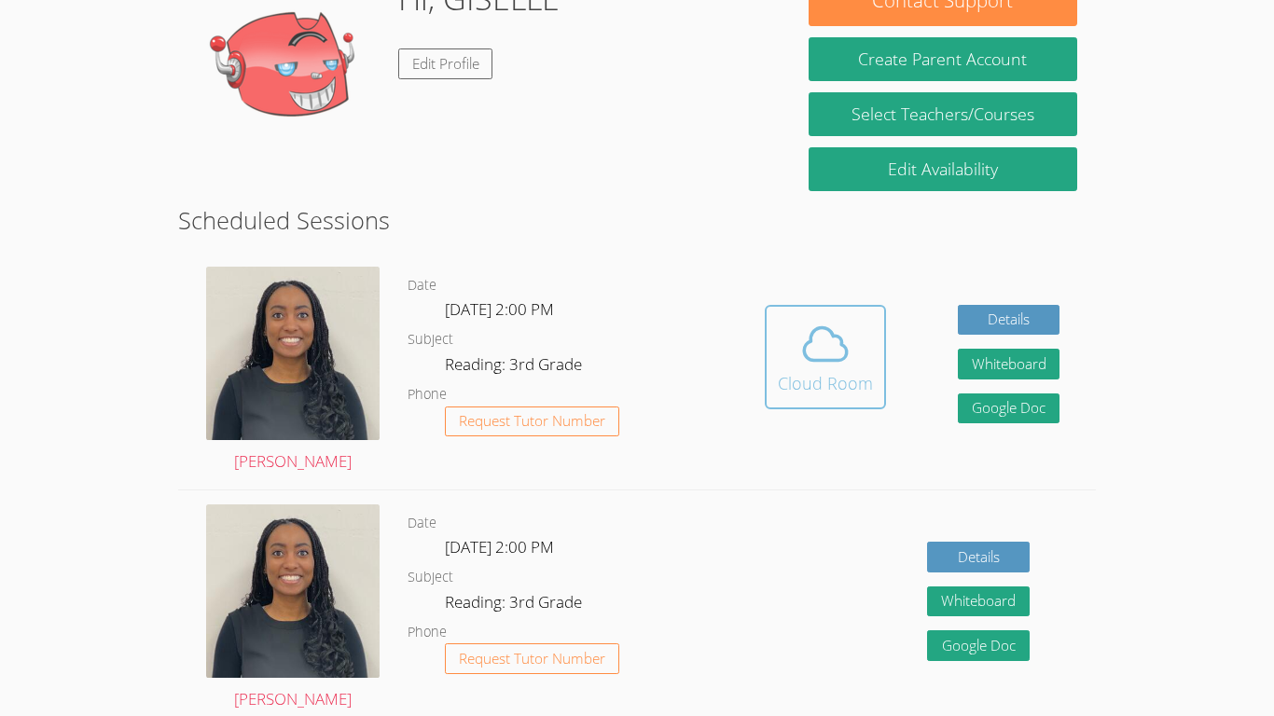
click at [832, 325] on icon at bounding box center [825, 344] width 52 height 52
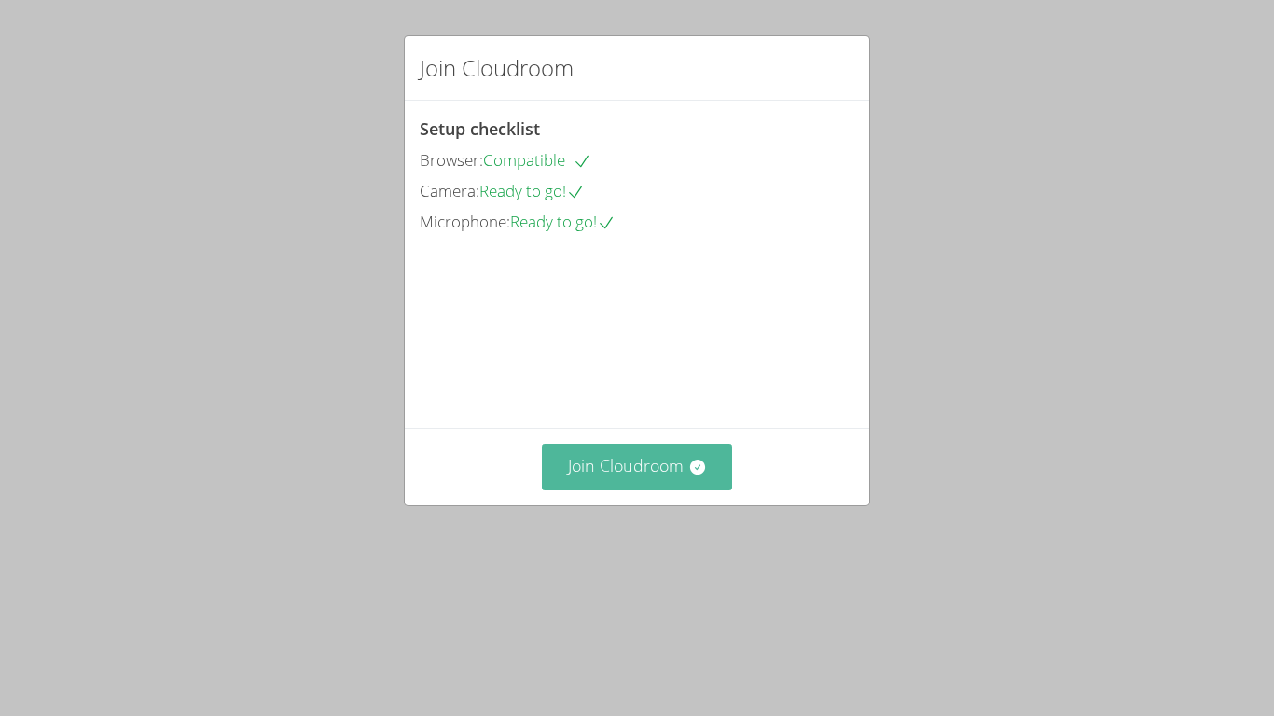
click at [669, 490] on button "Join Cloudroom" at bounding box center [637, 467] width 191 height 46
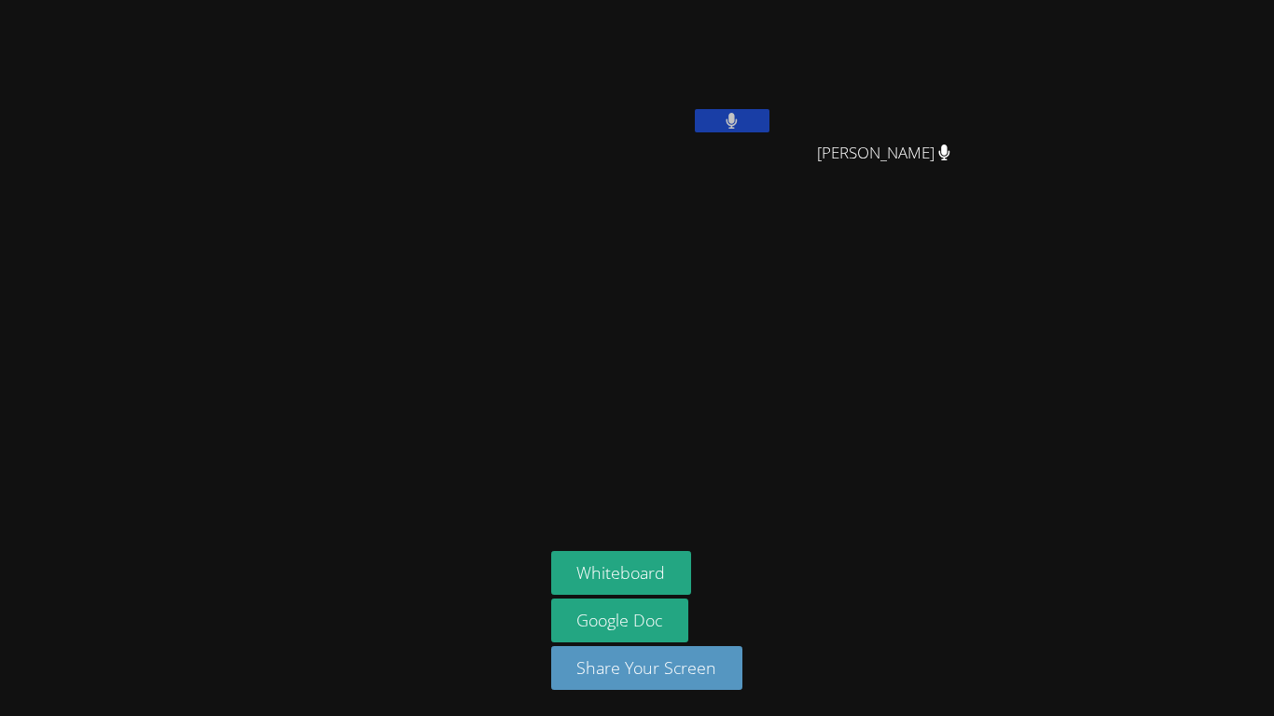
click at [727, 127] on icon at bounding box center [731, 121] width 12 height 16
click at [727, 127] on icon at bounding box center [732, 121] width 20 height 16
click at [726, 113] on icon at bounding box center [731, 121] width 12 height 16
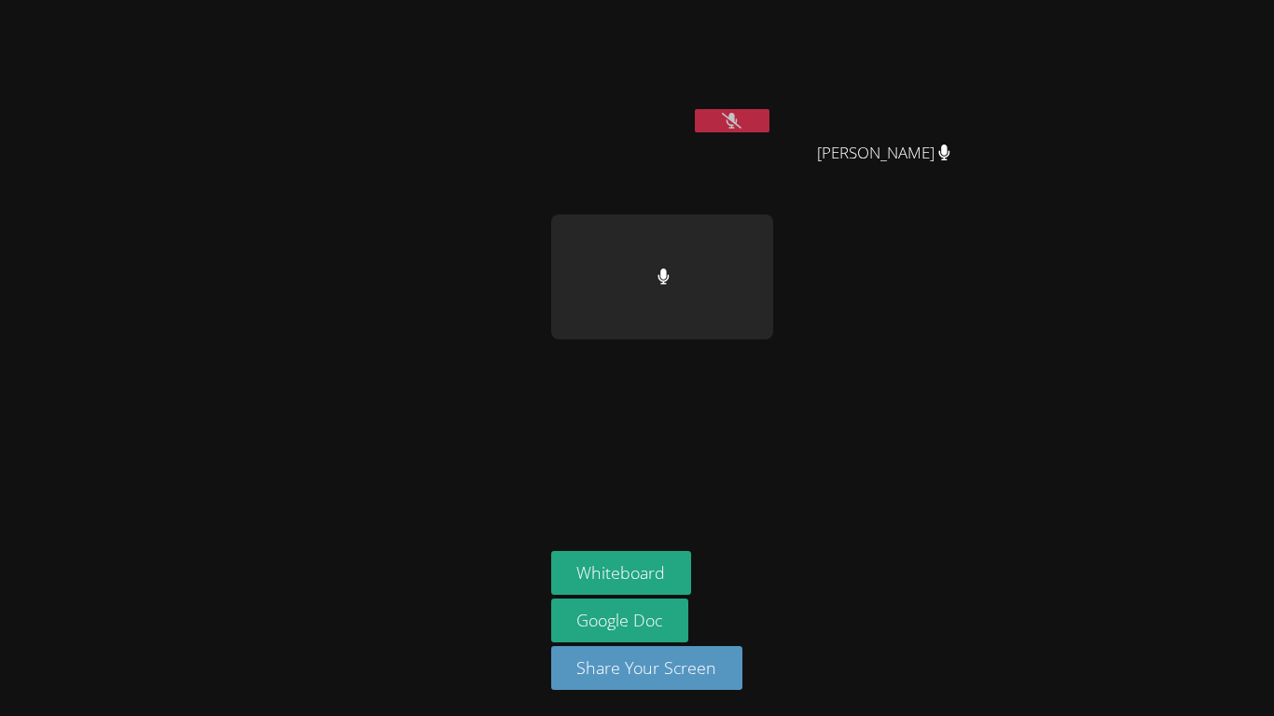
click at [860, 81] on video at bounding box center [892, 69] width 222 height 125
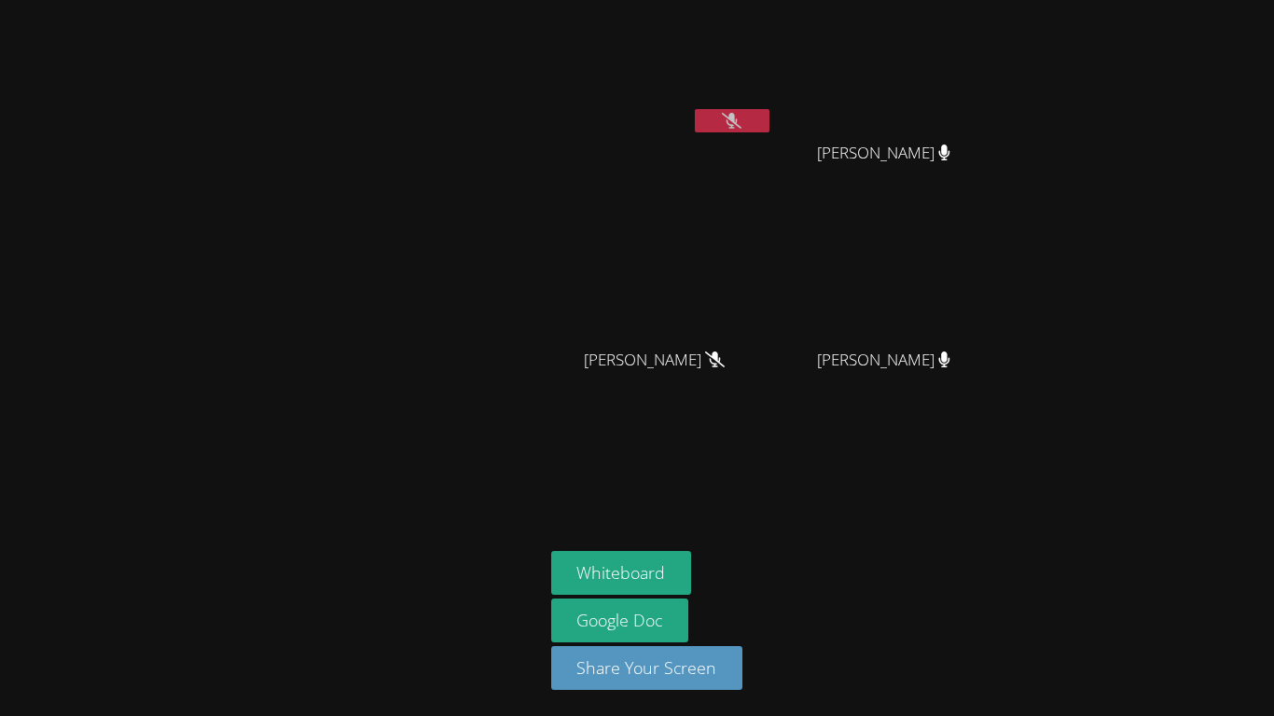
click at [718, 117] on button at bounding box center [732, 120] width 75 height 23
click at [726, 117] on icon at bounding box center [731, 121] width 12 height 16
click at [985, 577] on div "Whiteboard Google Doc Share Your Screen" at bounding box center [776, 628] width 451 height 154
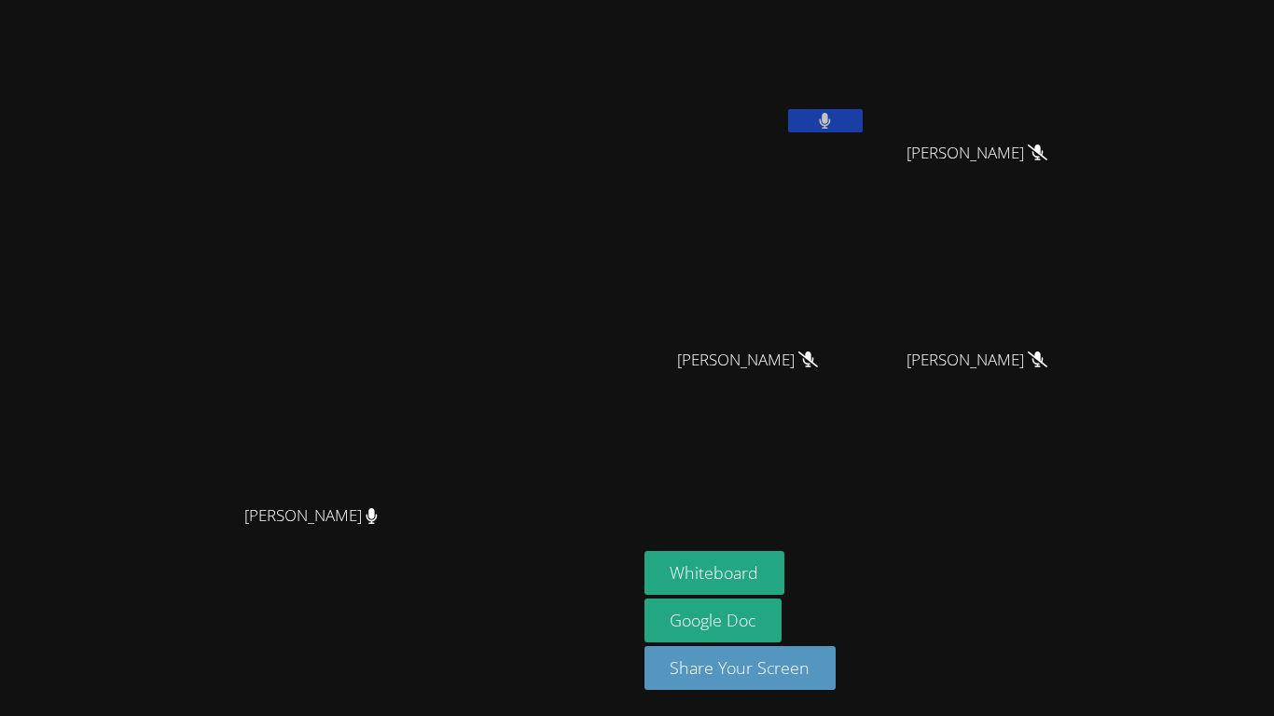
click at [458, 422] on video at bounding box center [318, 321] width 280 height 350
click at [863, 133] on div at bounding box center [825, 123] width 75 height 28
click at [831, 117] on icon at bounding box center [825, 121] width 11 height 16
click at [785, 564] on button "Whiteboard" at bounding box center [714, 573] width 141 height 44
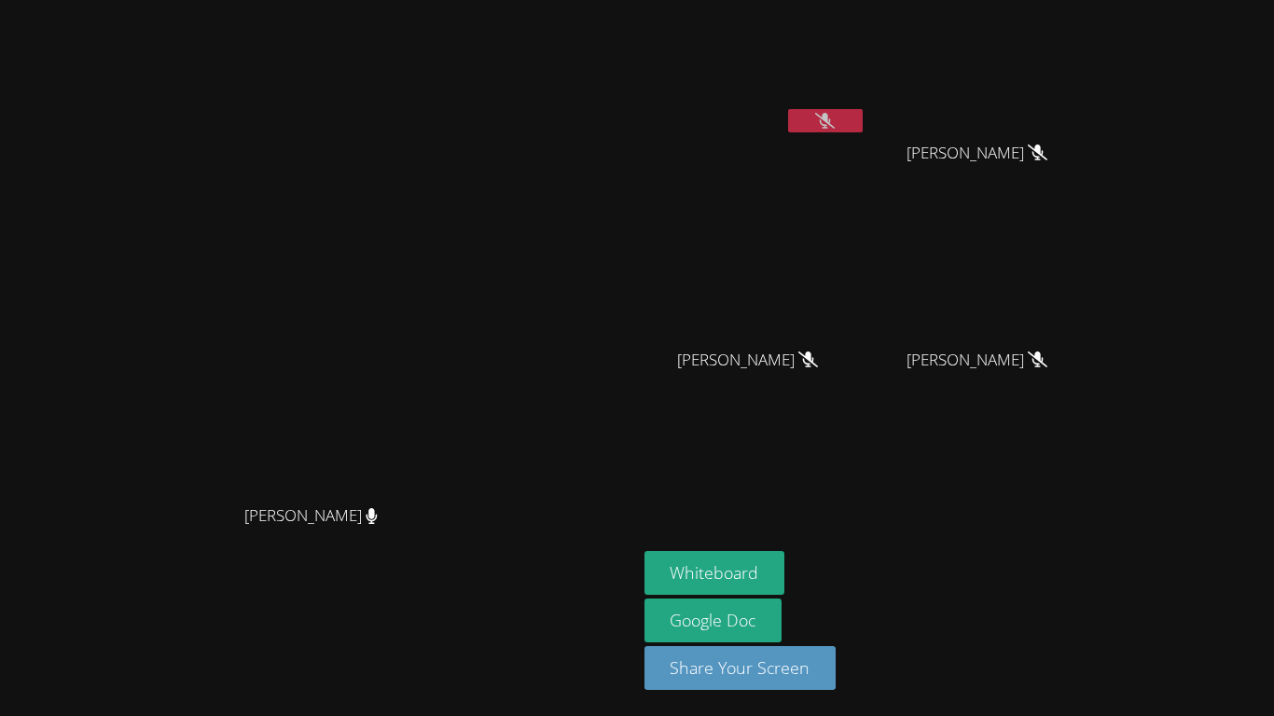
click at [835, 117] on icon at bounding box center [825, 121] width 20 height 16
click at [863, 119] on button at bounding box center [825, 120] width 75 height 23
click at [835, 116] on icon at bounding box center [825, 121] width 20 height 16
click at [863, 116] on button at bounding box center [825, 120] width 75 height 23
click at [835, 117] on icon at bounding box center [825, 121] width 20 height 16
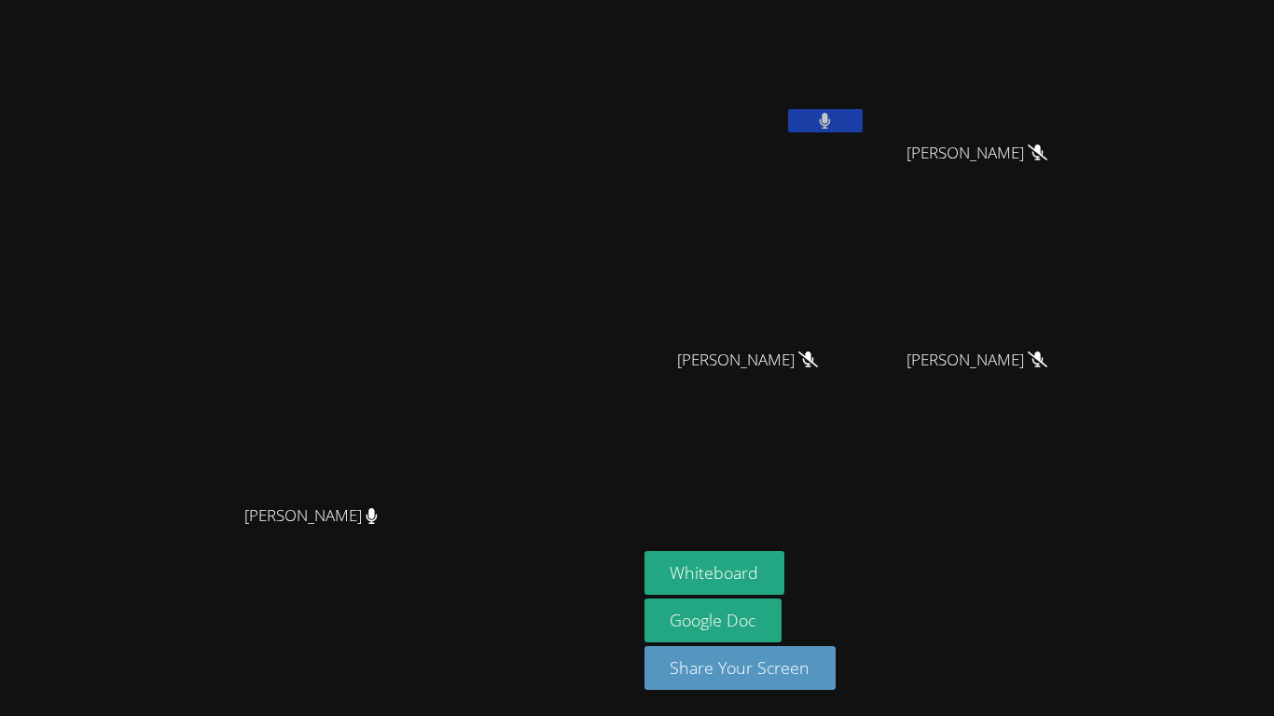
click at [863, 117] on button at bounding box center [825, 120] width 75 height 23
click at [835, 117] on icon at bounding box center [825, 121] width 20 height 16
click at [863, 116] on button at bounding box center [825, 120] width 75 height 23
click at [863, 114] on button at bounding box center [825, 120] width 75 height 23
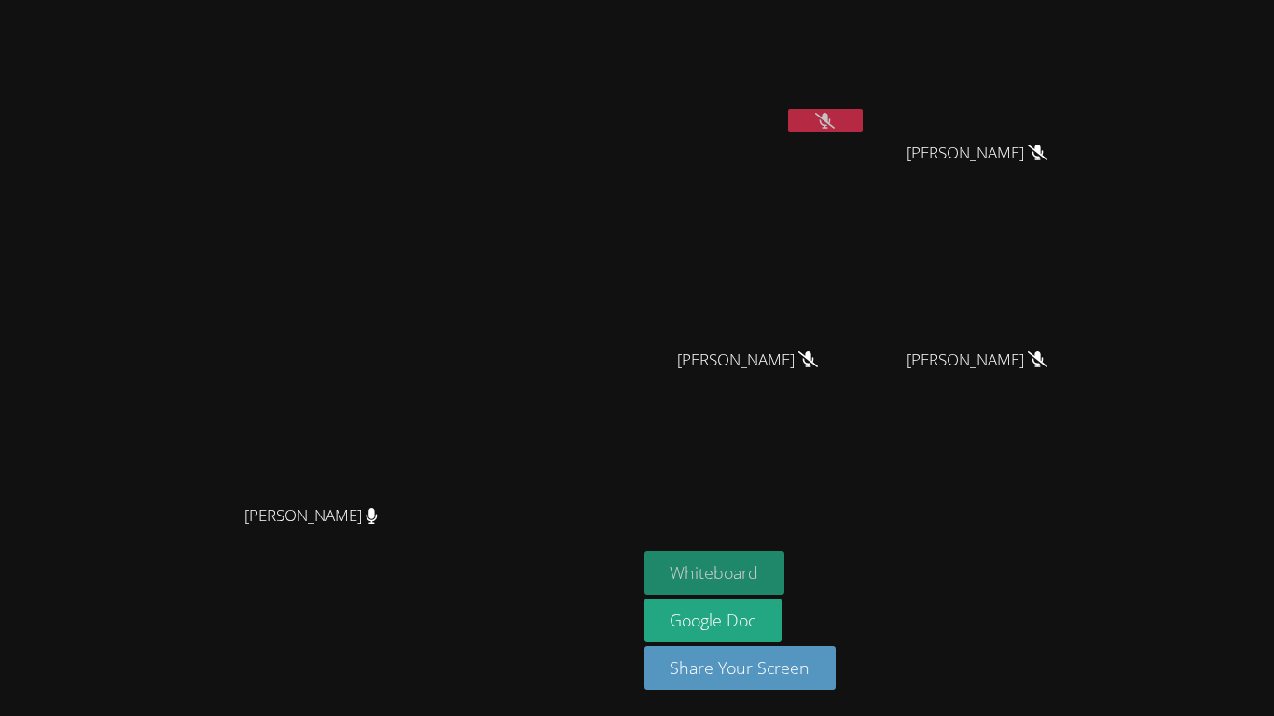
click at [785, 569] on button "Whiteboard" at bounding box center [714, 573] width 141 height 44
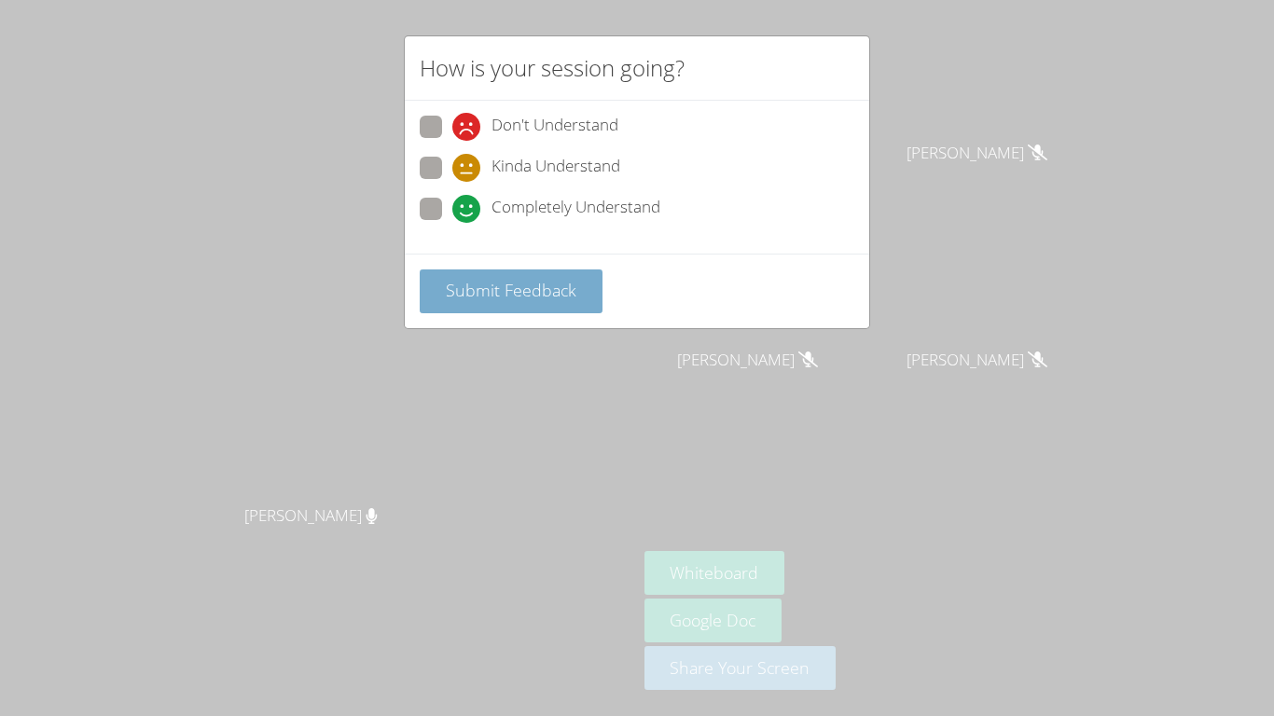
click at [513, 288] on span "Submit Feedback" at bounding box center [511, 290] width 131 height 22
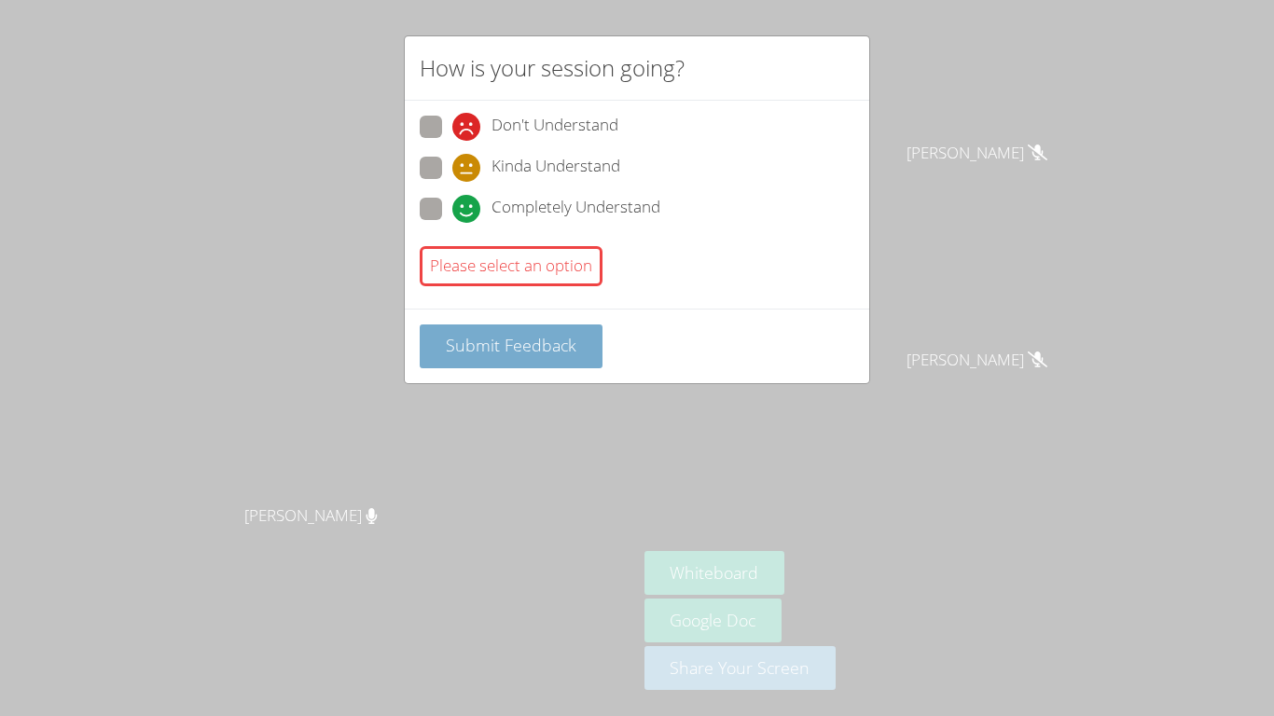
click at [475, 343] on span "Submit Feedback" at bounding box center [511, 345] width 131 height 22
click at [452, 223] on span at bounding box center [452, 223] width 0 height 0
click at [452, 206] on input "Completely Understand" at bounding box center [460, 206] width 16 height 16
radio input "true"
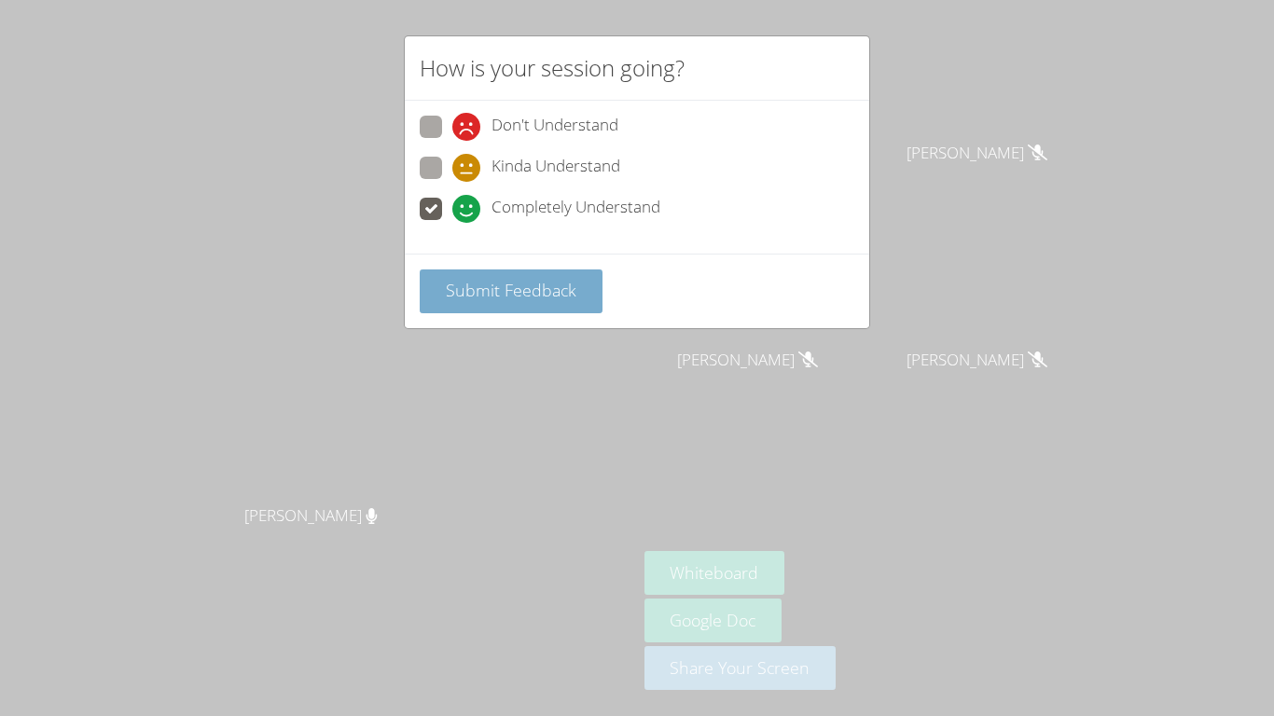
click at [472, 296] on span "Submit Feedback" at bounding box center [511, 290] width 131 height 22
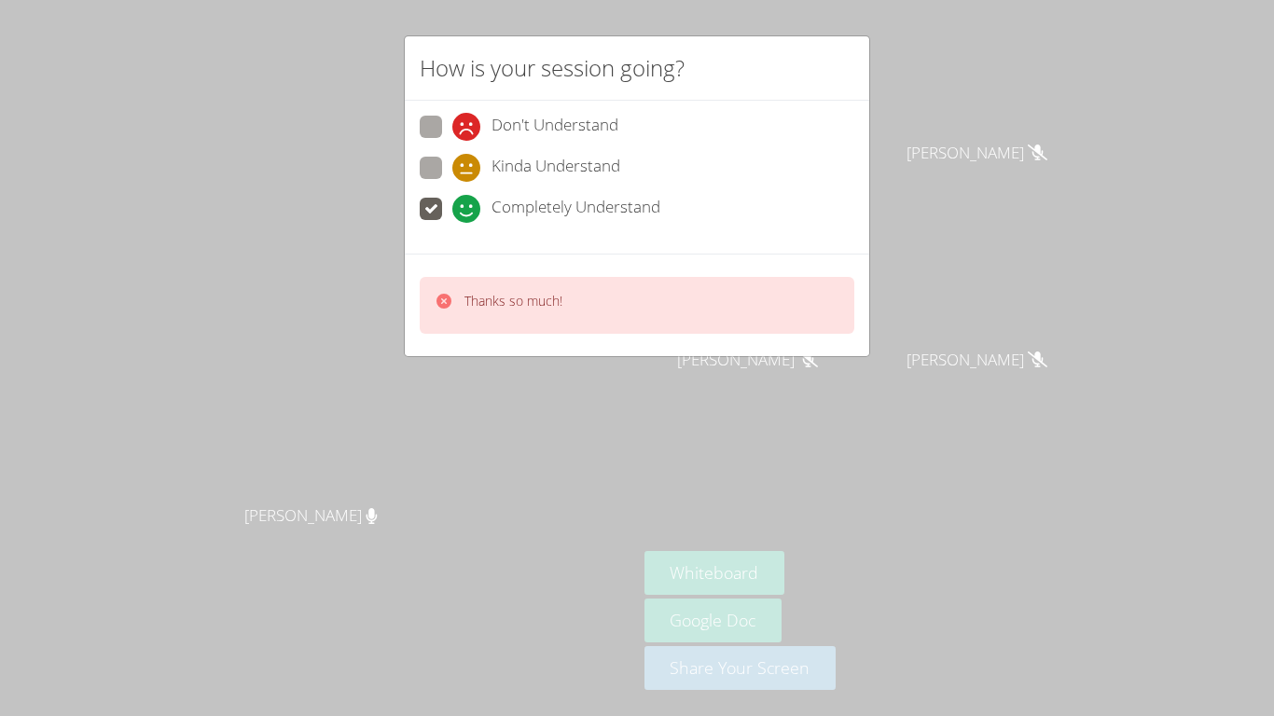
click at [472, 296] on p "Thanks so much!" at bounding box center [513, 301] width 98 height 19
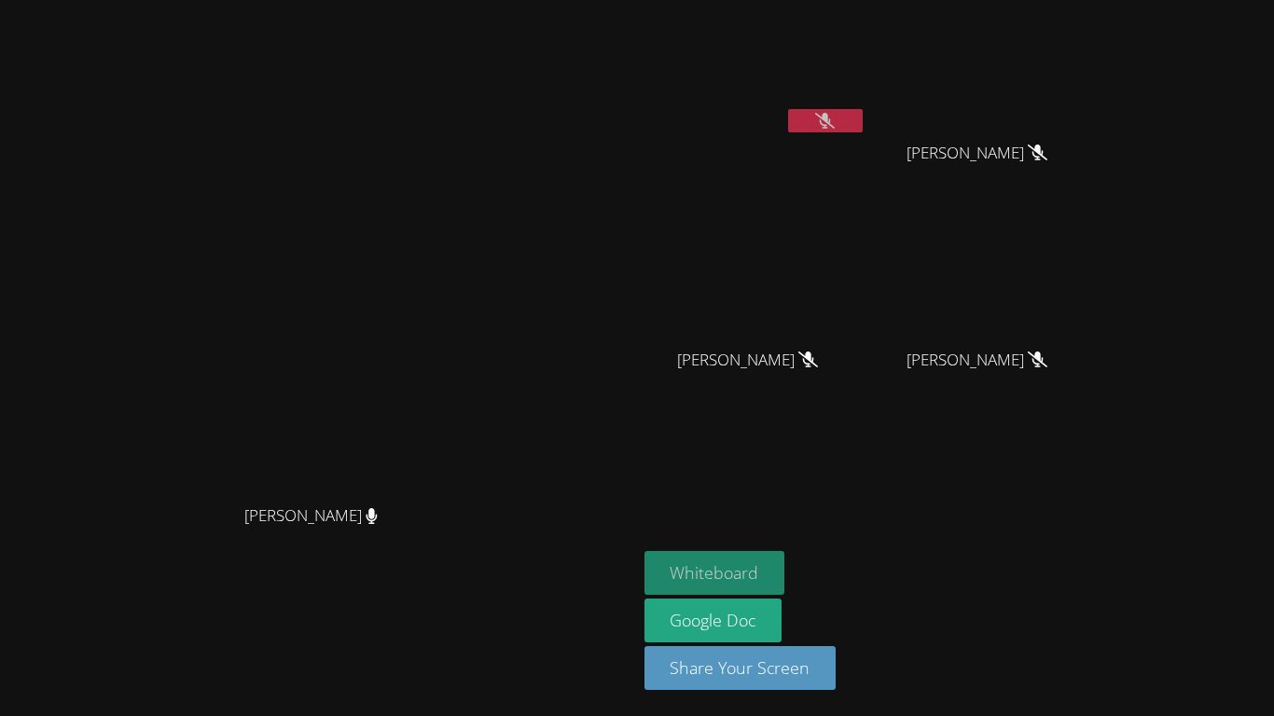
click at [785, 566] on button "Whiteboard" at bounding box center [714, 573] width 141 height 44
click at [785, 573] on button "Whiteboard" at bounding box center [714, 573] width 141 height 44
click at [835, 113] on icon at bounding box center [825, 121] width 20 height 16
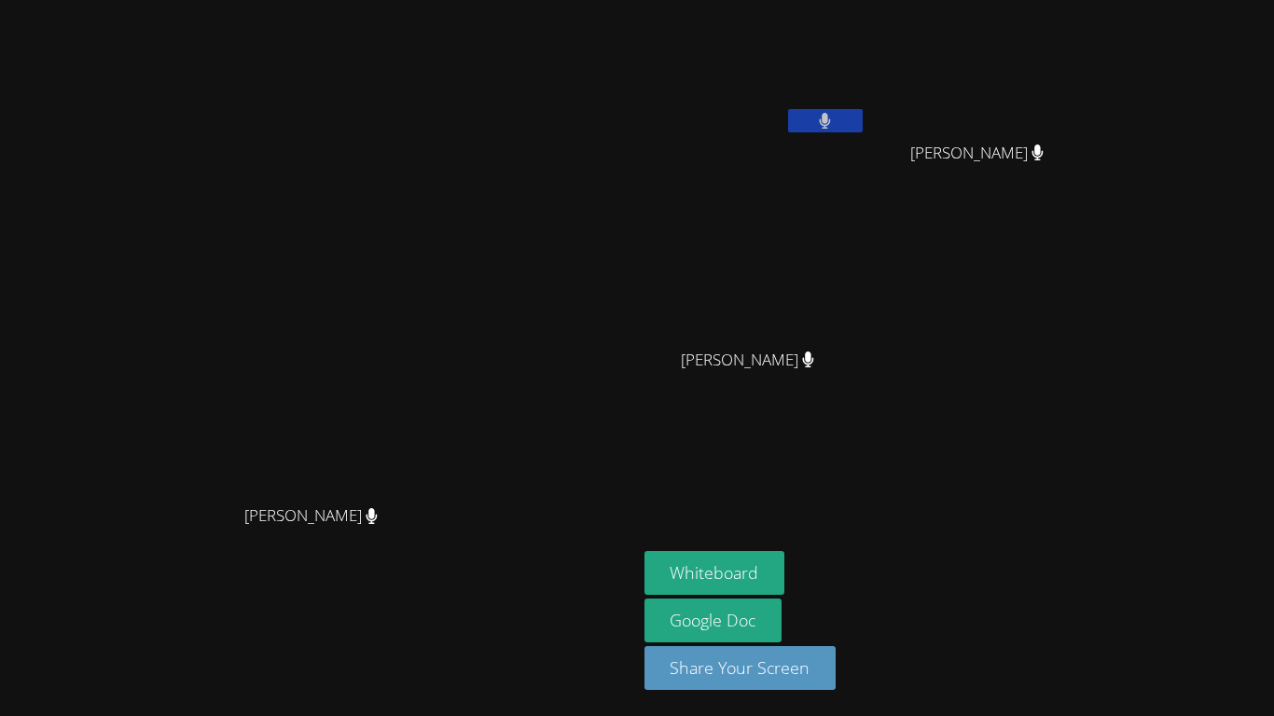
click at [863, 112] on button at bounding box center [825, 120] width 75 height 23
click at [835, 113] on icon at bounding box center [825, 121] width 20 height 16
click at [863, 112] on button at bounding box center [825, 120] width 75 height 23
click at [866, 100] on video at bounding box center [755, 69] width 222 height 125
click at [835, 120] on icon at bounding box center [825, 121] width 20 height 16
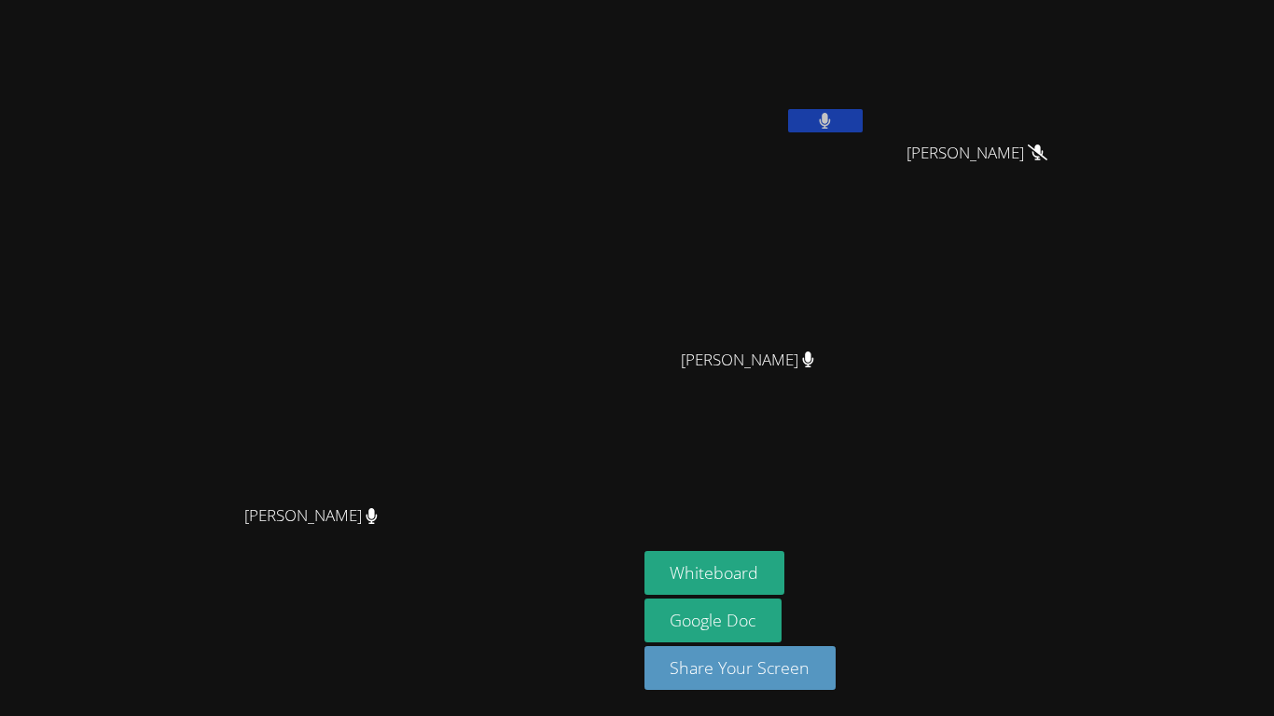
click at [863, 120] on button at bounding box center [825, 120] width 75 height 23
click at [866, 291] on video at bounding box center [755, 276] width 222 height 125
